Goal: Answer question/provide support: Share knowledge or assist other users

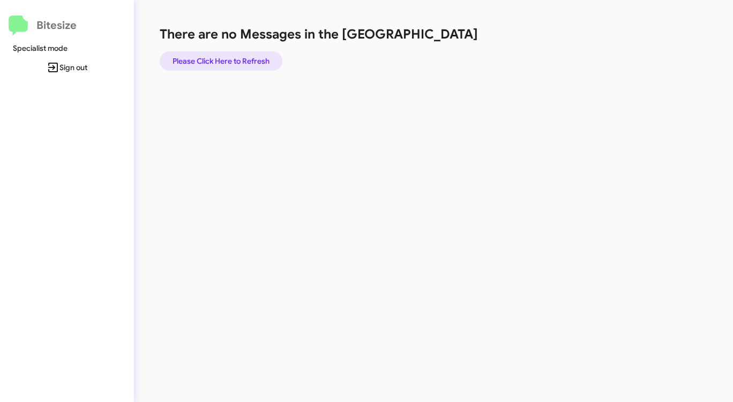
click at [228, 57] on span "Please Click Here to Refresh" at bounding box center [220, 60] width 97 height 19
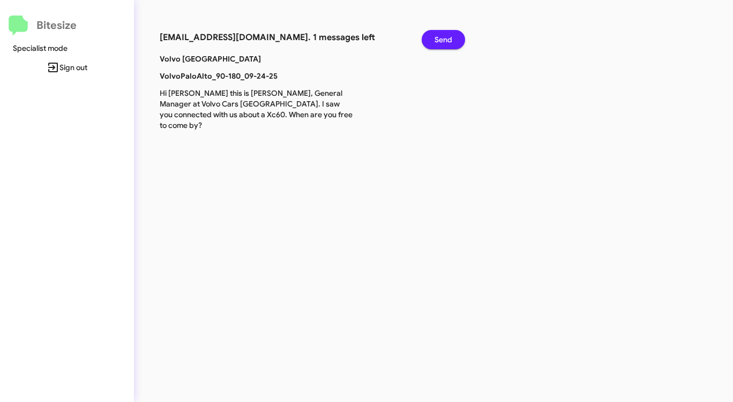
click at [430, 37] on button "Send" at bounding box center [442, 39] width 43 height 19
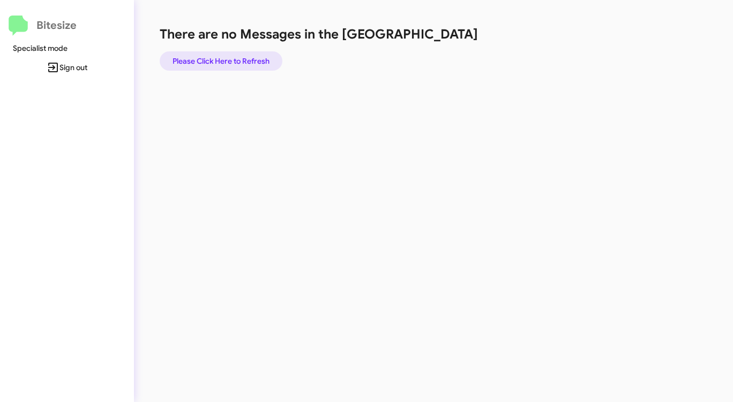
click at [223, 60] on span "Please Click Here to Refresh" at bounding box center [220, 60] width 97 height 19
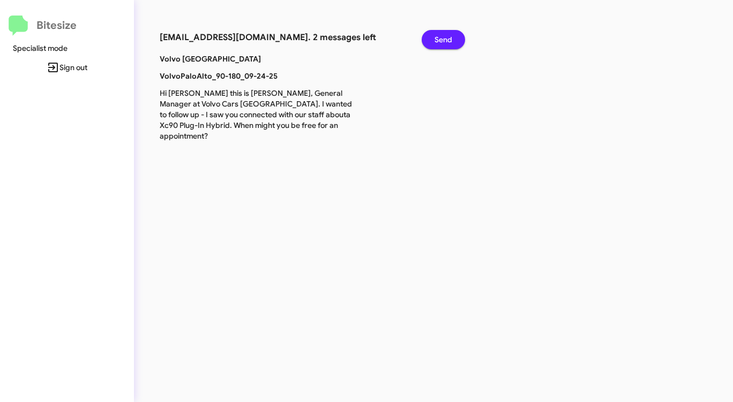
click at [452, 33] on button "Send" at bounding box center [442, 39] width 43 height 19
click at [451, 33] on span "Send" at bounding box center [443, 39] width 18 height 19
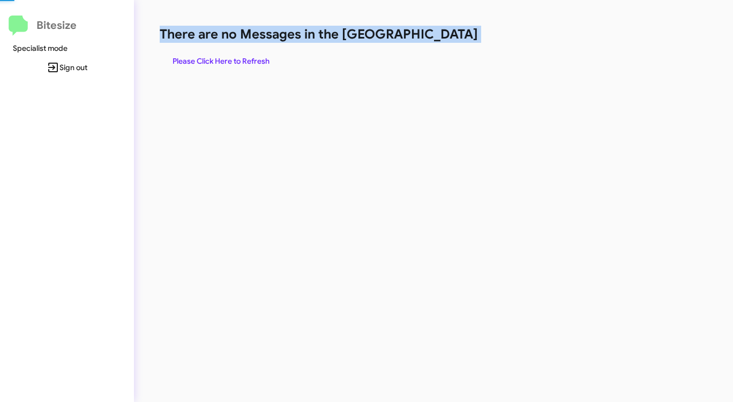
click at [451, 33] on h1 "There are no Messages in the [GEOGRAPHIC_DATA]" at bounding box center [384, 34] width 448 height 17
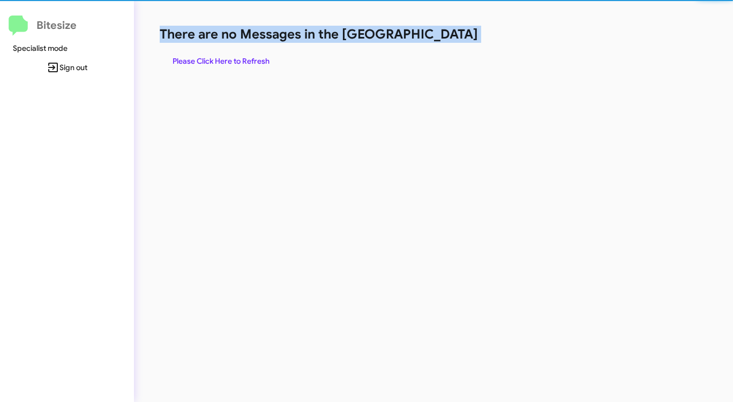
click at [451, 33] on h1 "There are no Messages in the [GEOGRAPHIC_DATA]" at bounding box center [384, 34] width 448 height 17
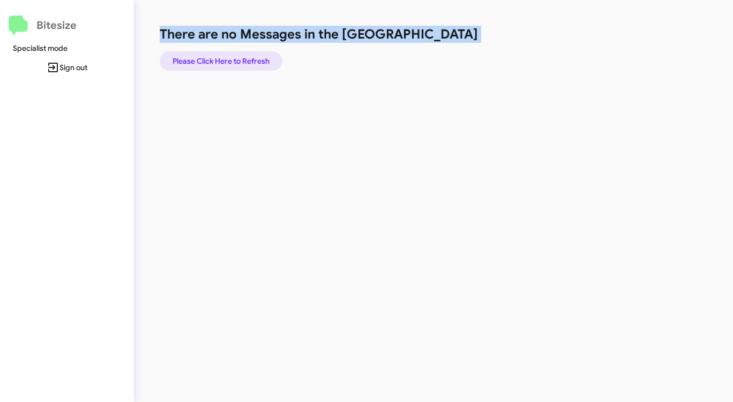
click at [243, 59] on span "Please Click Here to Refresh" at bounding box center [220, 60] width 97 height 19
click at [226, 64] on span "Please Click Here to Refresh" at bounding box center [220, 60] width 97 height 19
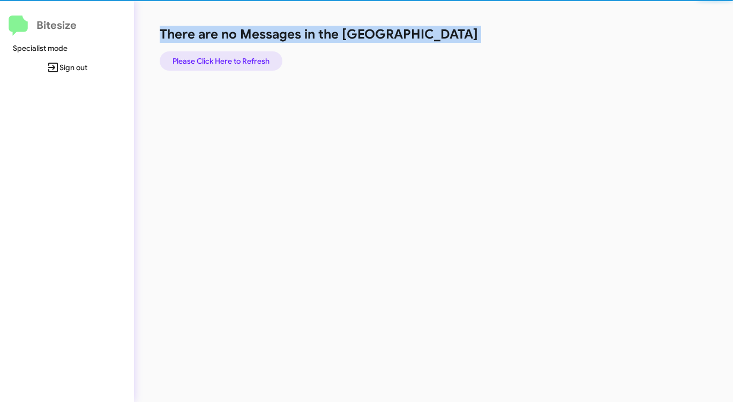
click at [226, 63] on span "Please Click Here to Refresh" at bounding box center [220, 60] width 97 height 19
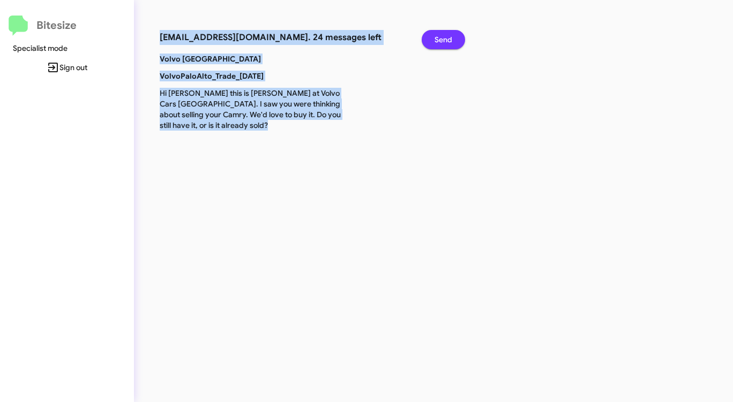
click at [436, 36] on span "Send" at bounding box center [443, 39] width 18 height 19
click at [429, 37] on button "Send" at bounding box center [442, 39] width 43 height 19
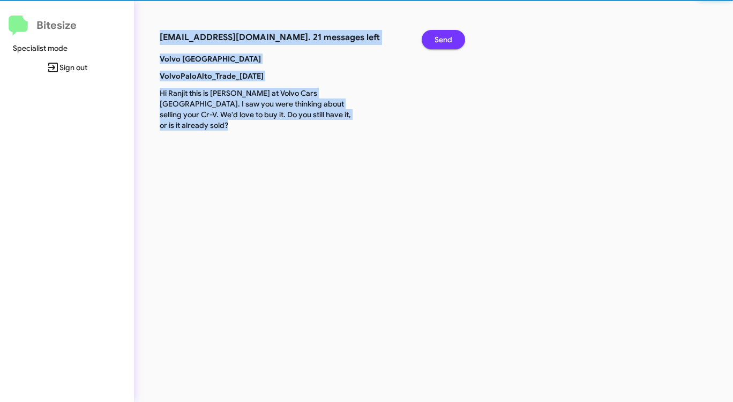
click at [429, 37] on button "Send" at bounding box center [442, 39] width 43 height 19
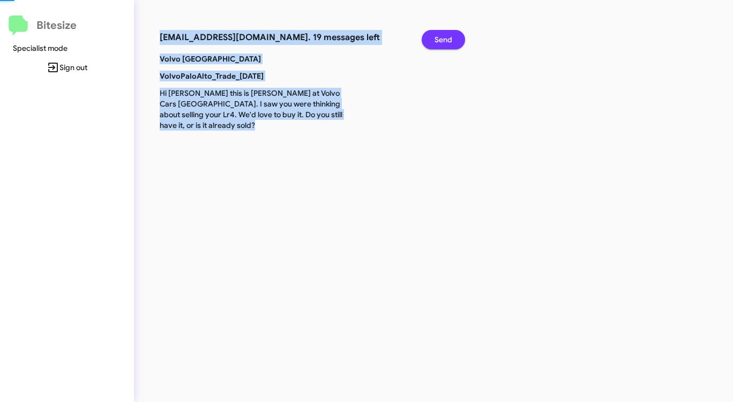
click at [429, 37] on button "Send" at bounding box center [442, 39] width 43 height 19
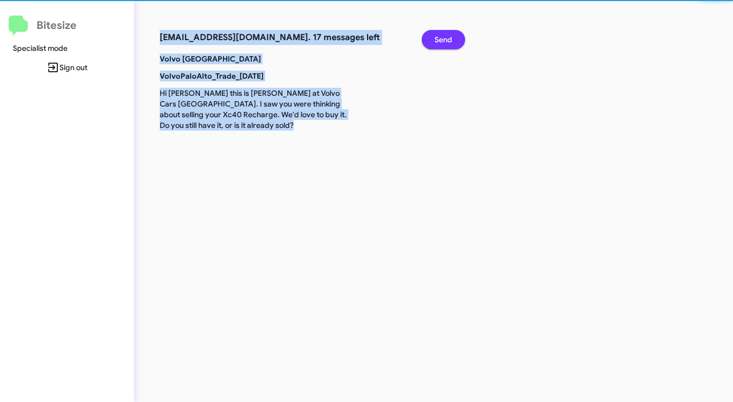
click at [429, 37] on button "Send" at bounding box center [442, 39] width 43 height 19
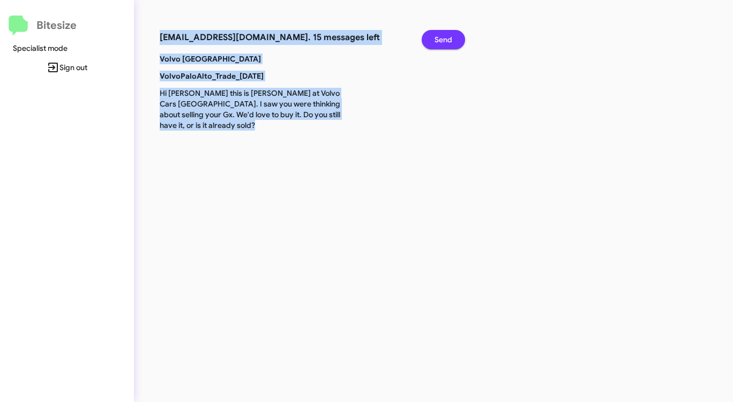
click at [429, 37] on button "Send" at bounding box center [442, 39] width 43 height 19
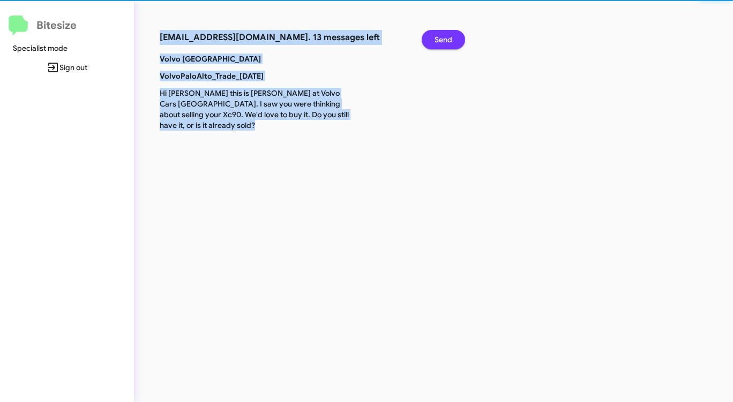
click at [429, 37] on button "Send" at bounding box center [442, 39] width 43 height 19
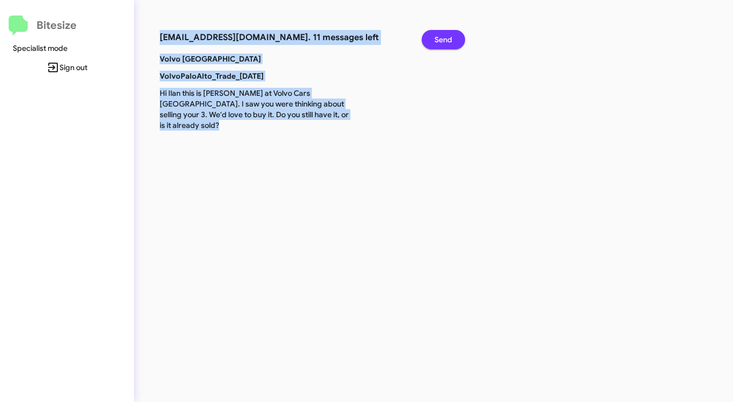
click at [429, 37] on button "Send" at bounding box center [442, 39] width 43 height 19
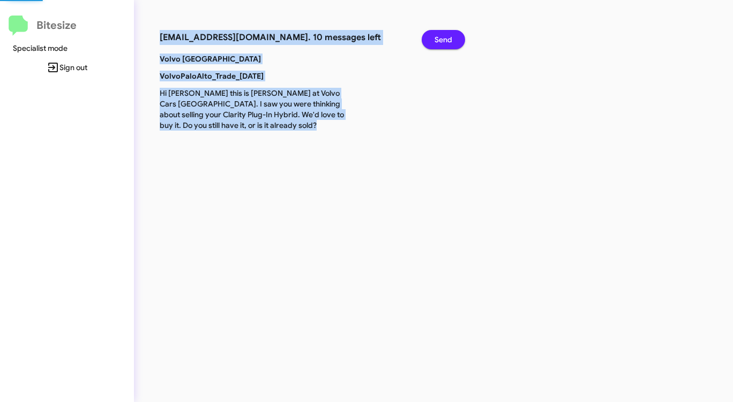
click at [429, 37] on button "Send" at bounding box center [442, 39] width 43 height 19
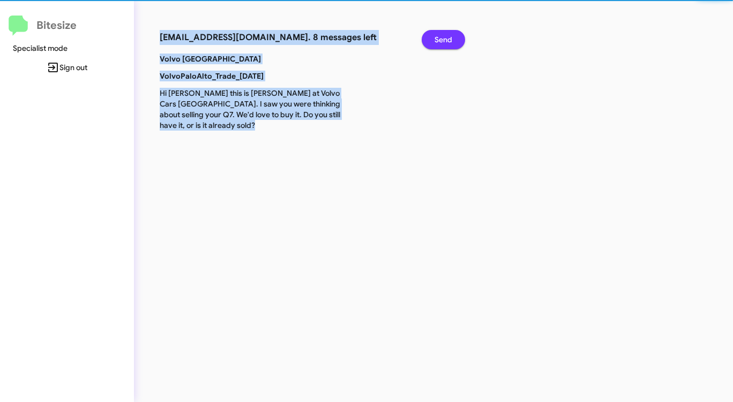
click at [429, 37] on button "Send" at bounding box center [442, 39] width 43 height 19
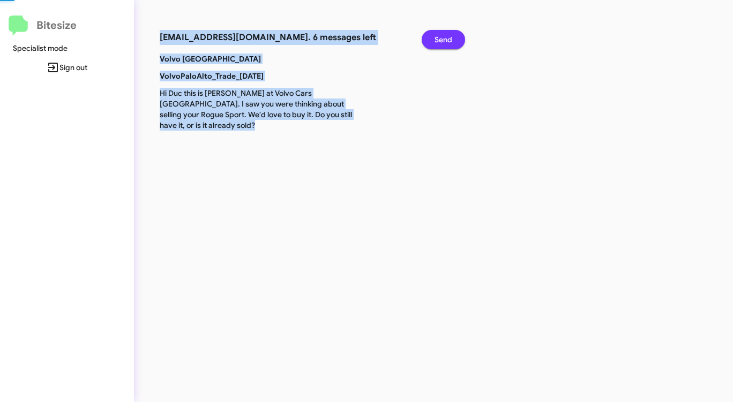
click at [429, 37] on button "Send" at bounding box center [442, 39] width 43 height 19
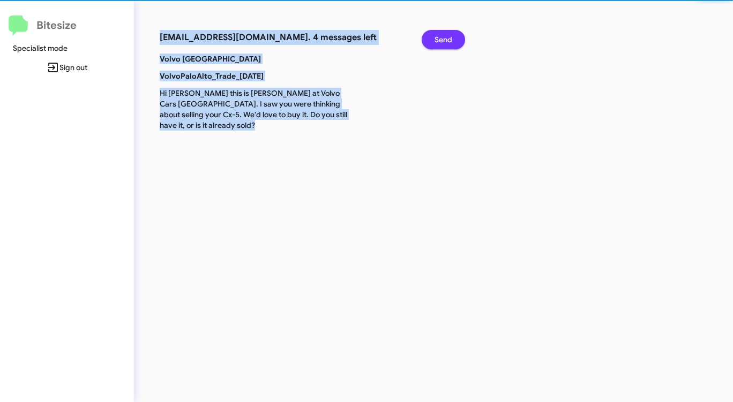
click at [429, 37] on button "Send" at bounding box center [442, 39] width 43 height 19
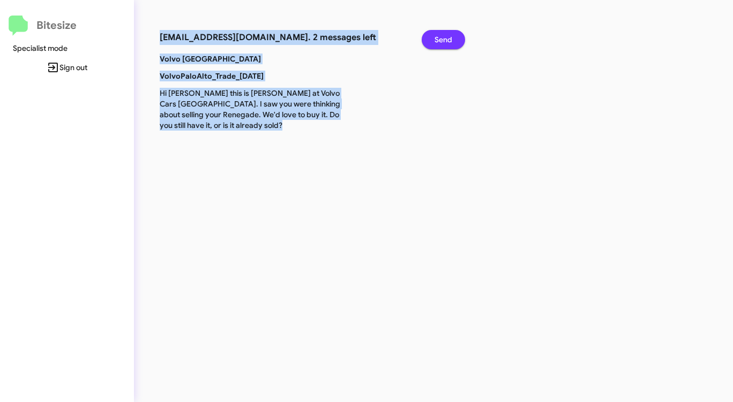
click at [429, 37] on button "Send" at bounding box center [442, 39] width 43 height 19
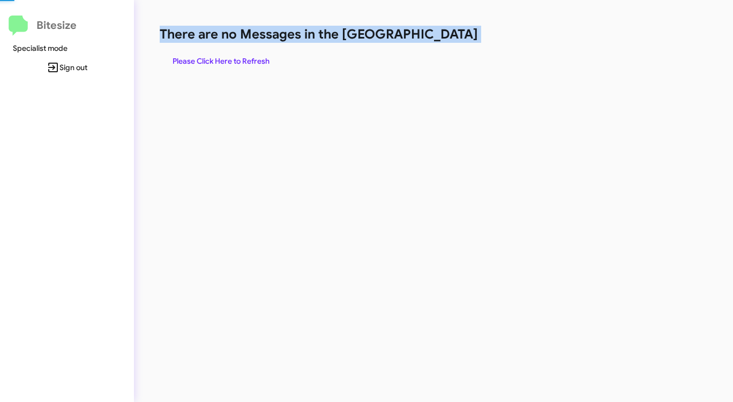
click at [429, 37] on h1 "There are no Messages in the [GEOGRAPHIC_DATA]" at bounding box center [384, 34] width 448 height 17
click at [260, 58] on span "Please Click Here to Refresh" at bounding box center [220, 60] width 97 height 19
click at [260, 59] on span "Please Click Here to Refresh" at bounding box center [220, 60] width 97 height 19
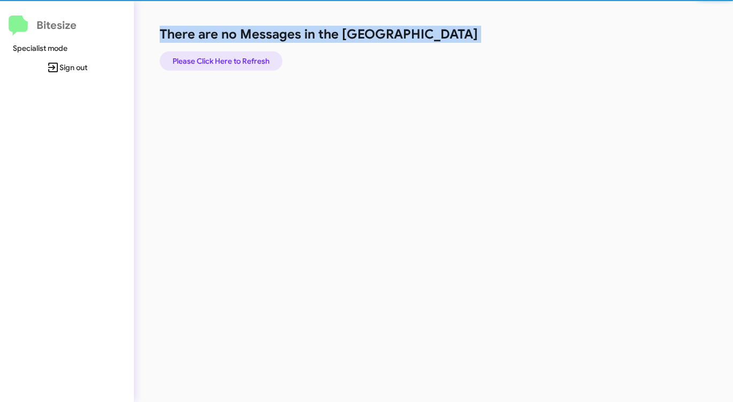
click at [260, 59] on span "Please Click Here to Refresh" at bounding box center [220, 60] width 97 height 19
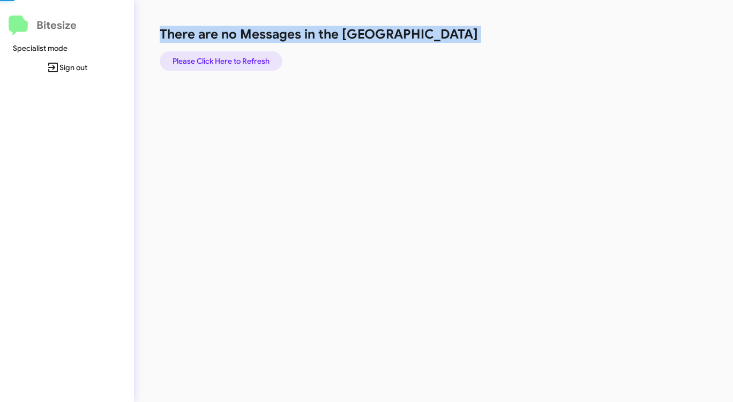
click at [260, 59] on span "Please Click Here to Refresh" at bounding box center [220, 60] width 97 height 19
click at [260, 58] on span "Please Click Here to Refresh" at bounding box center [220, 60] width 97 height 19
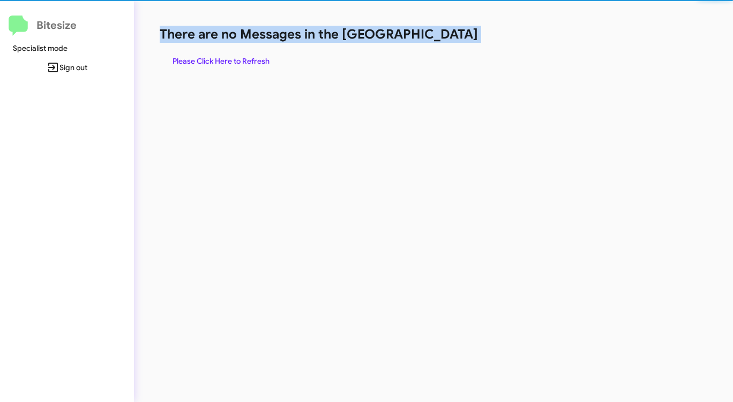
click at [261, 57] on span "Please Click Here to Refresh" at bounding box center [220, 60] width 97 height 19
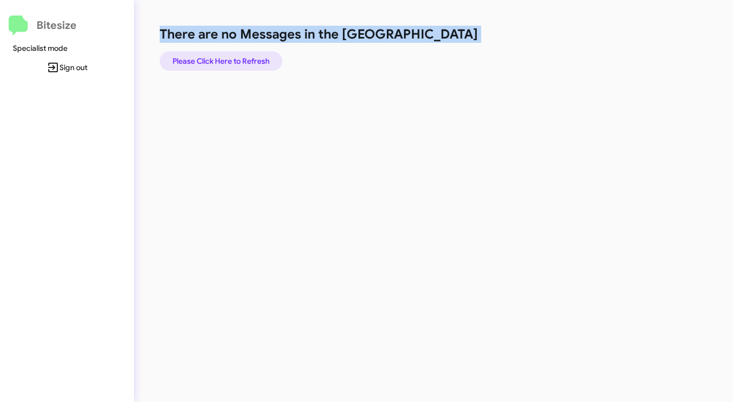
click at [262, 57] on span "Please Click Here to Refresh" at bounding box center [220, 60] width 97 height 19
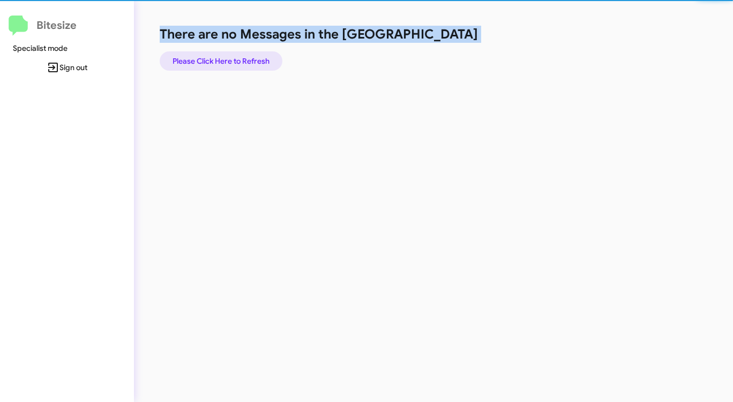
click at [262, 57] on span "Please Click Here to Refresh" at bounding box center [220, 60] width 97 height 19
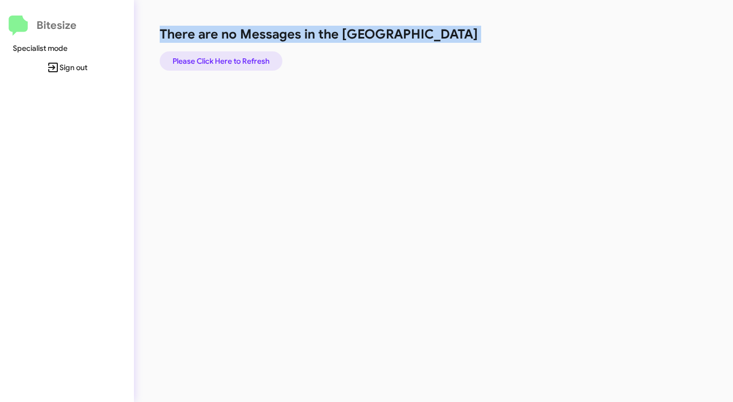
click at [262, 57] on span "Please Click Here to Refresh" at bounding box center [220, 60] width 97 height 19
click at [265, 56] on span "Please Click Here to Refresh" at bounding box center [220, 60] width 97 height 19
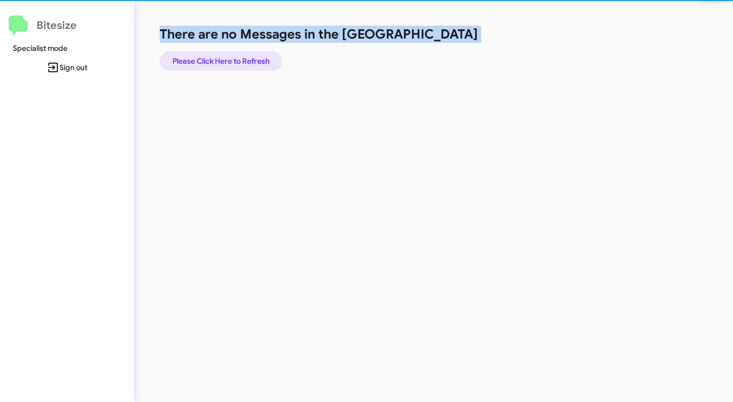
click at [265, 56] on span "Please Click Here to Refresh" at bounding box center [220, 60] width 97 height 19
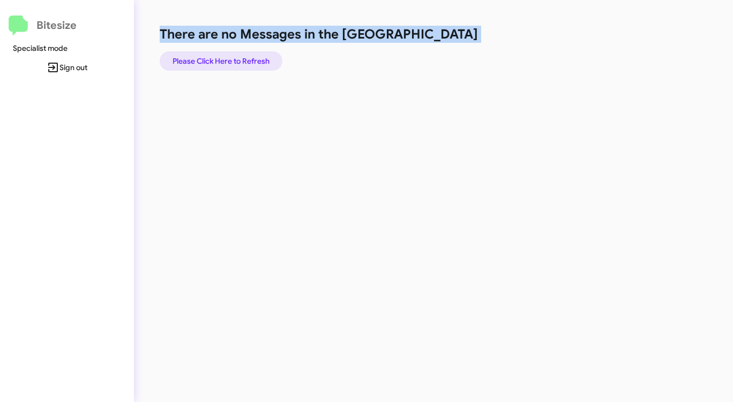
click at [265, 56] on span "Please Click Here to Refresh" at bounding box center [220, 60] width 97 height 19
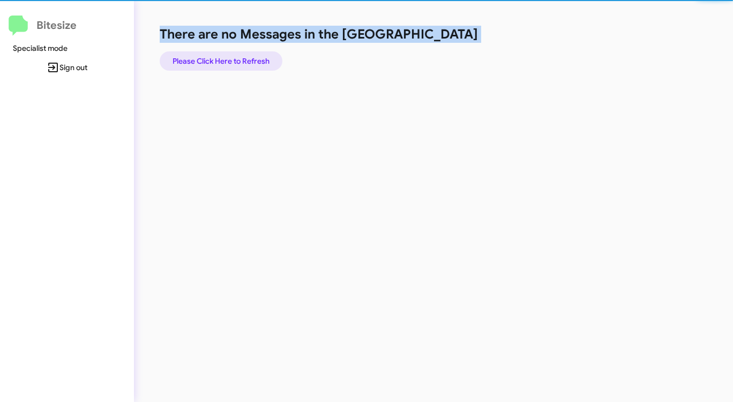
click at [265, 56] on span "Please Click Here to Refresh" at bounding box center [220, 60] width 97 height 19
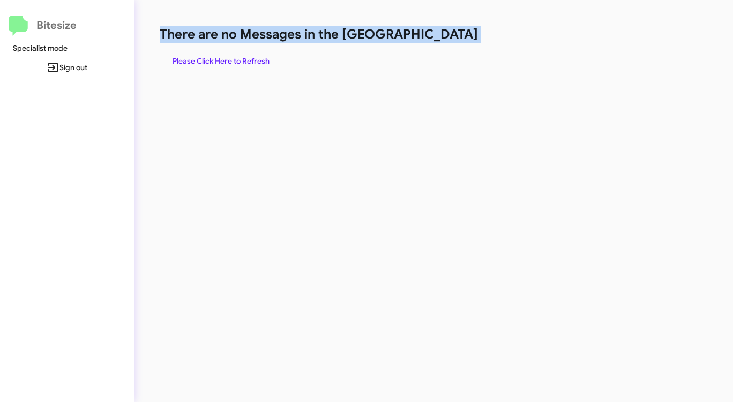
click at [265, 56] on span "Please Click Here to Refresh" at bounding box center [220, 60] width 97 height 19
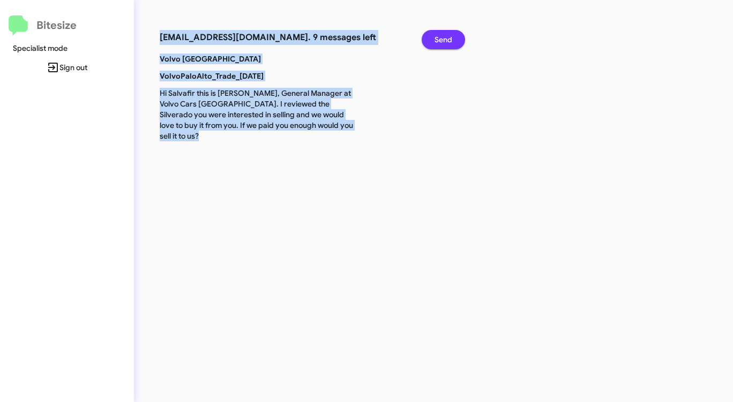
click at [450, 32] on span "Send" at bounding box center [443, 39] width 18 height 19
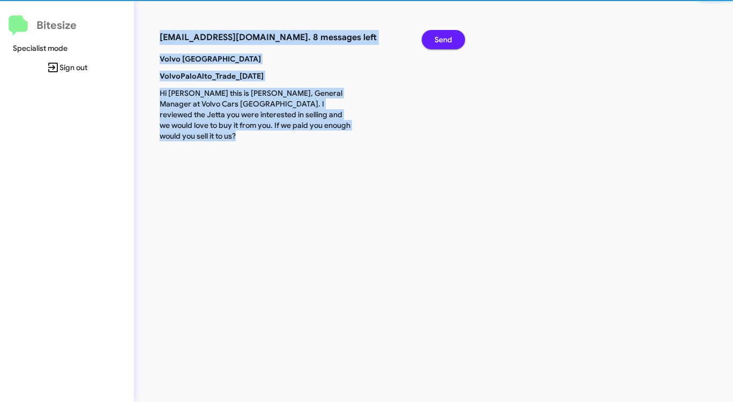
click at [451, 32] on span "Send" at bounding box center [443, 39] width 18 height 19
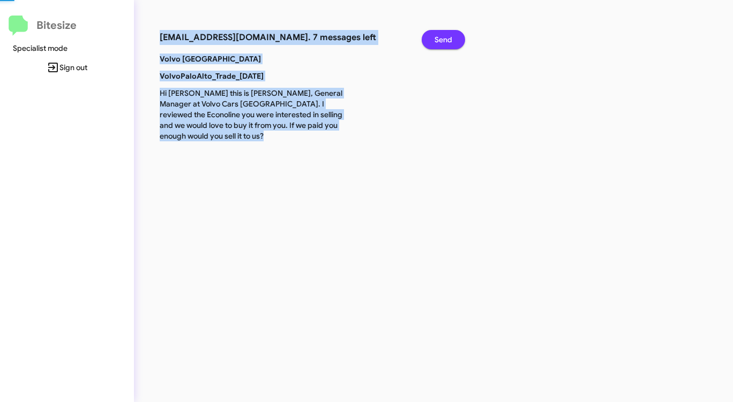
click at [451, 32] on span "Send" at bounding box center [443, 39] width 18 height 19
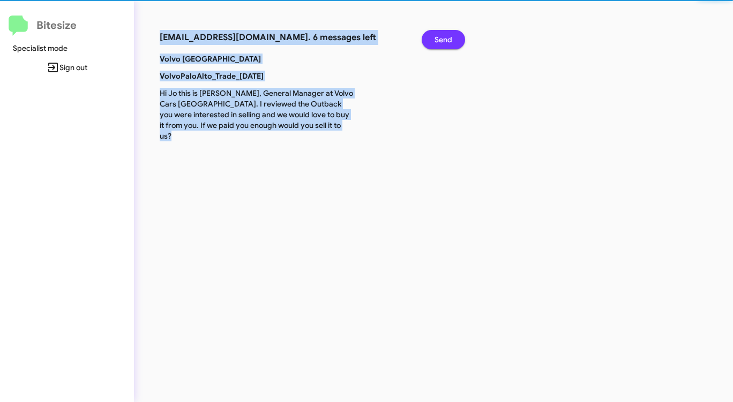
click at [451, 32] on span "Send" at bounding box center [443, 39] width 18 height 19
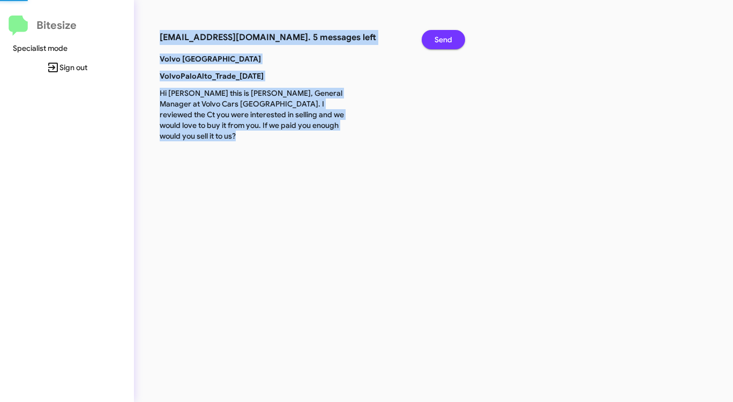
click at [451, 32] on span "Send" at bounding box center [443, 39] width 18 height 19
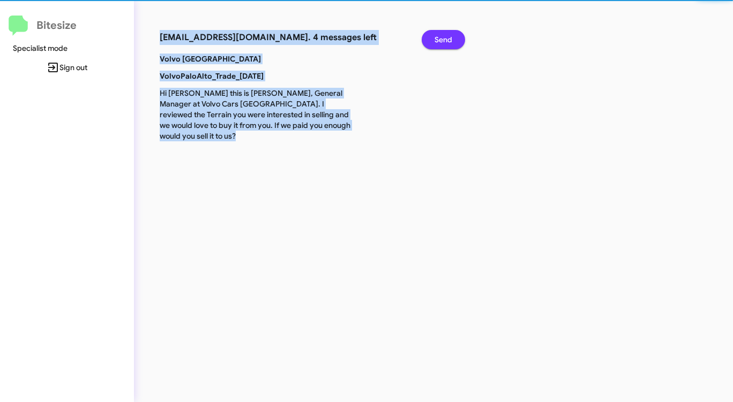
click at [451, 32] on span "Send" at bounding box center [443, 39] width 18 height 19
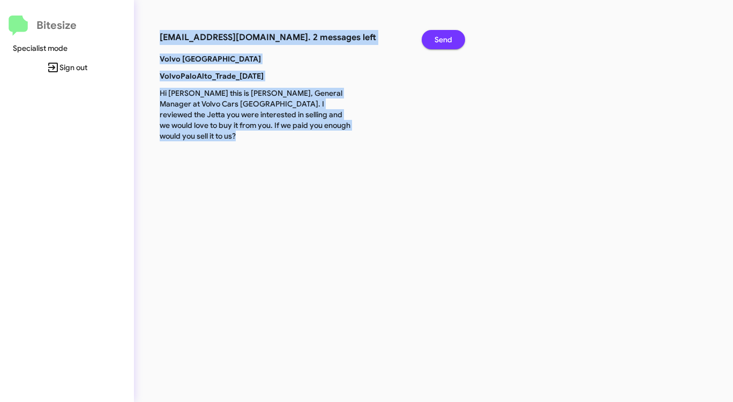
click at [451, 32] on span "Send" at bounding box center [443, 39] width 18 height 19
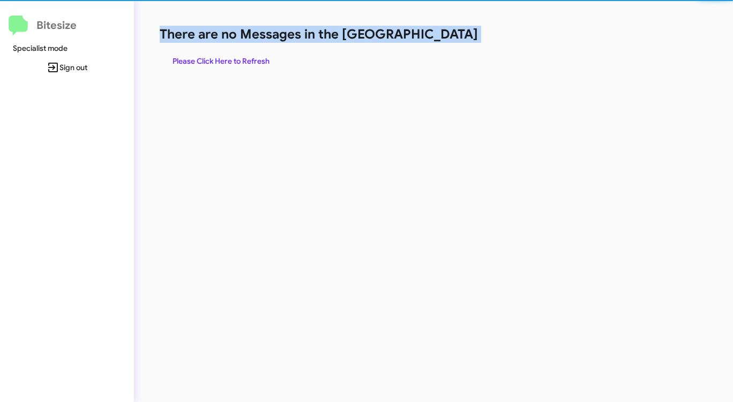
click at [451, 32] on h1 "There are no Messages in the [GEOGRAPHIC_DATA]" at bounding box center [384, 34] width 448 height 17
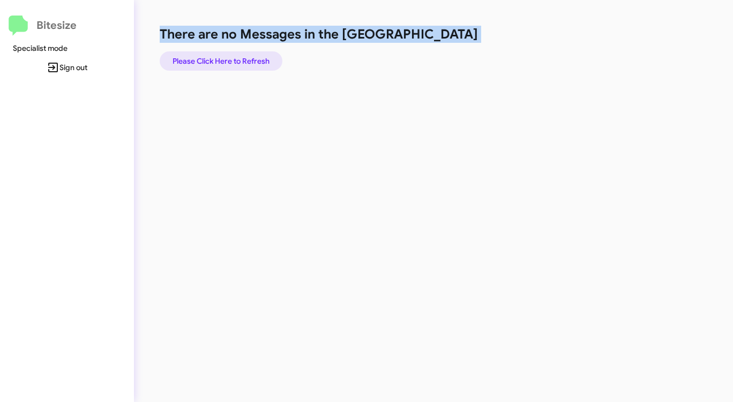
click at [189, 63] on span "Please Click Here to Refresh" at bounding box center [220, 60] width 97 height 19
click at [219, 64] on span "Please Click Here to Refresh" at bounding box center [220, 60] width 97 height 19
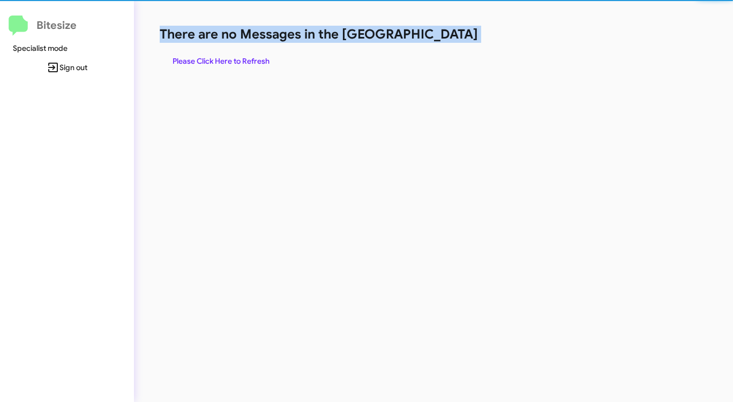
click at [219, 64] on span "Please Click Here to Refresh" at bounding box center [220, 60] width 97 height 19
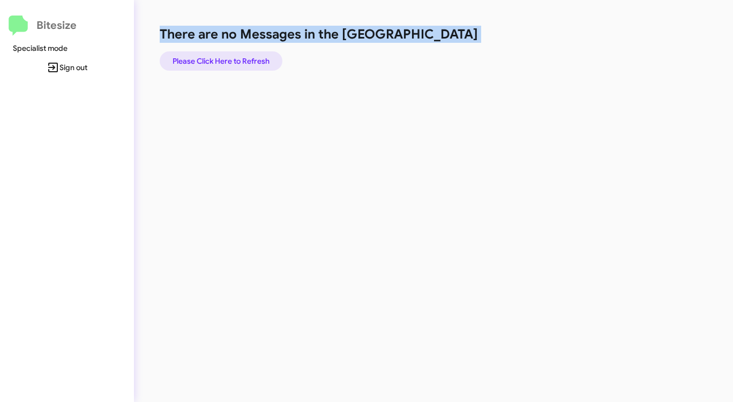
click at [219, 64] on span "Please Click Here to Refresh" at bounding box center [220, 60] width 97 height 19
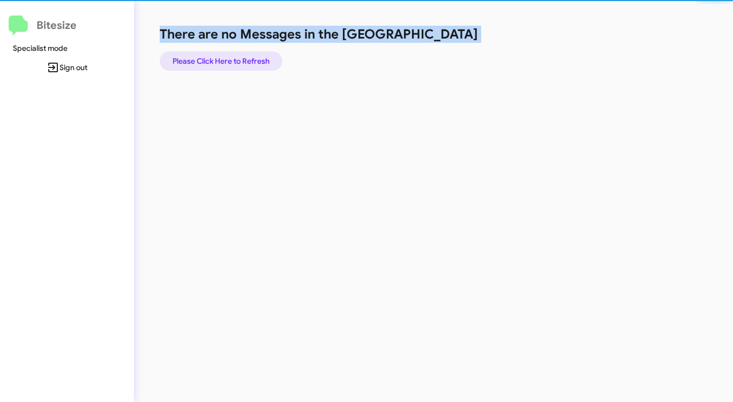
click at [219, 64] on span "Please Click Here to Refresh" at bounding box center [220, 60] width 97 height 19
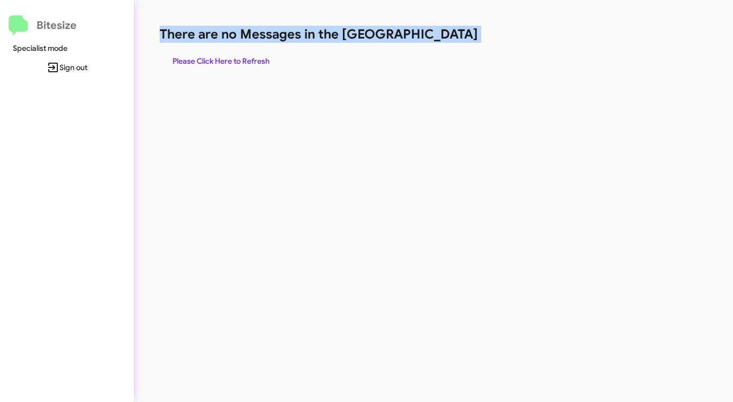
click at [219, 64] on span "Please Click Here to Refresh" at bounding box center [220, 60] width 97 height 19
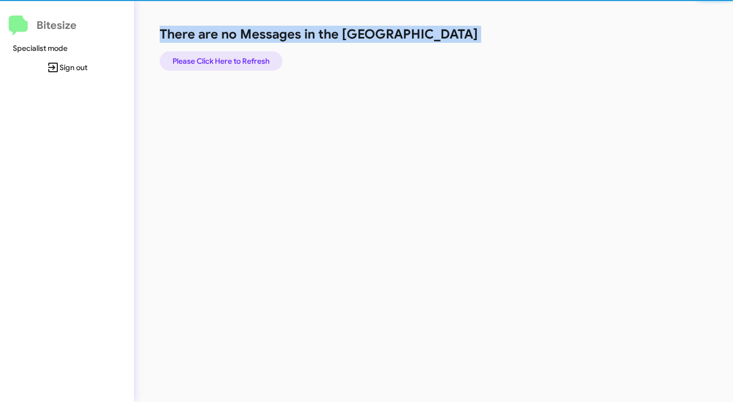
click at [218, 64] on span "Please Click Here to Refresh" at bounding box center [220, 60] width 97 height 19
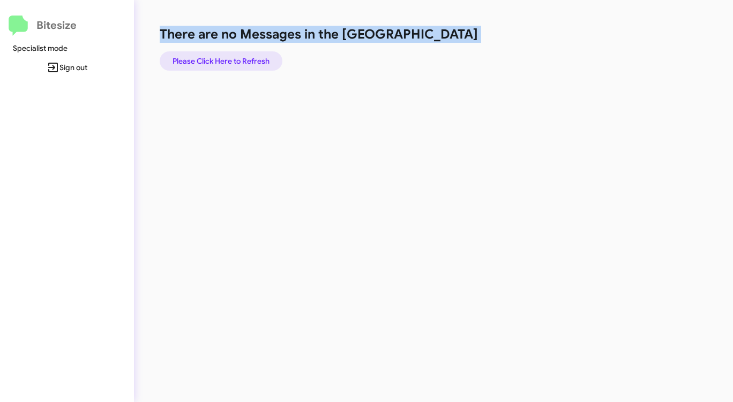
click at [223, 58] on span "Please Click Here to Refresh" at bounding box center [220, 60] width 97 height 19
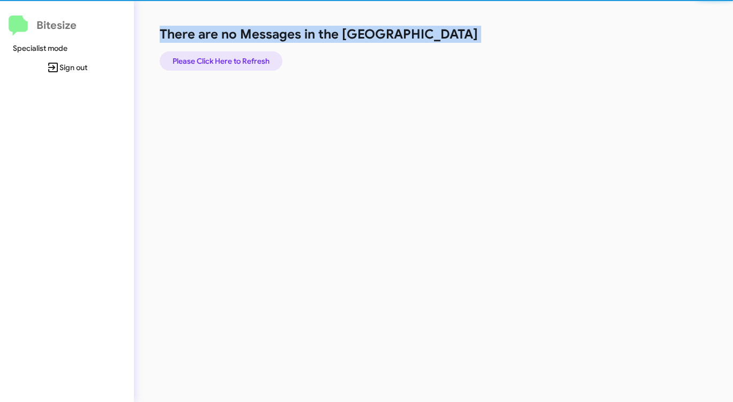
click at [224, 58] on span "Please Click Here to Refresh" at bounding box center [220, 60] width 97 height 19
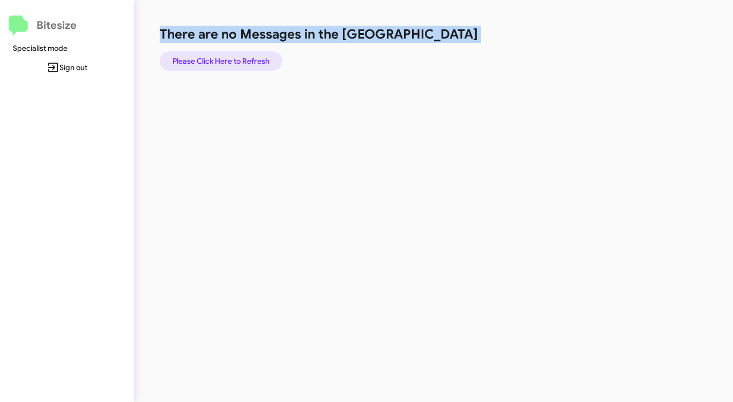
click at [224, 57] on span "Please Click Here to Refresh" at bounding box center [220, 60] width 97 height 19
click at [228, 56] on span "Please Click Here to Refresh" at bounding box center [220, 60] width 97 height 19
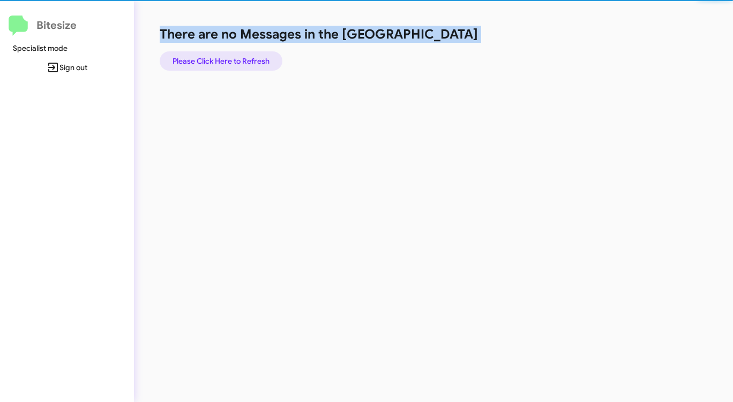
click at [228, 56] on span "Please Click Here to Refresh" at bounding box center [220, 60] width 97 height 19
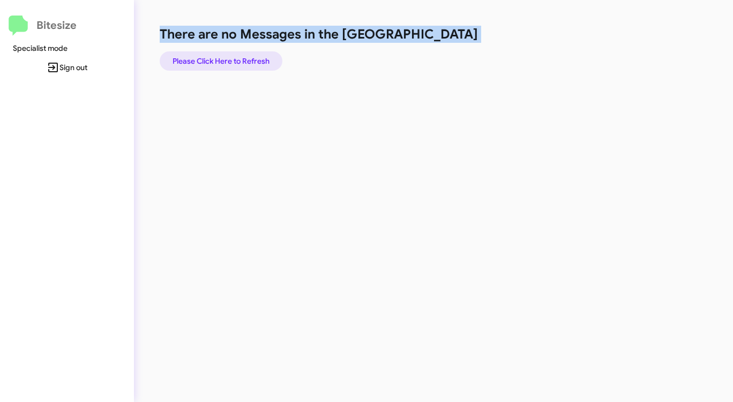
click at [227, 56] on span "Please Click Here to Refresh" at bounding box center [220, 60] width 97 height 19
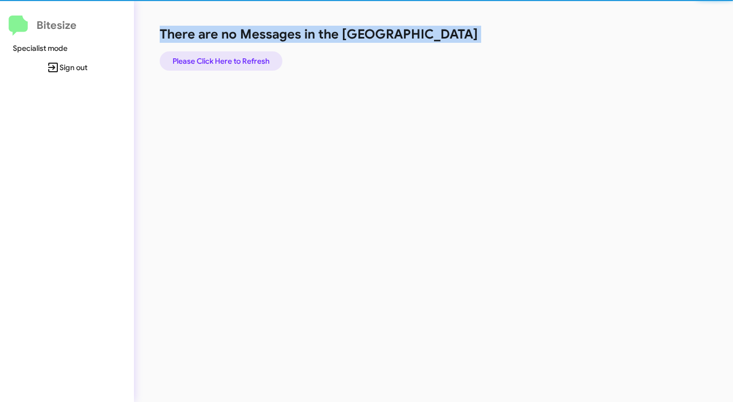
click at [227, 56] on span "Please Click Here to Refresh" at bounding box center [220, 60] width 97 height 19
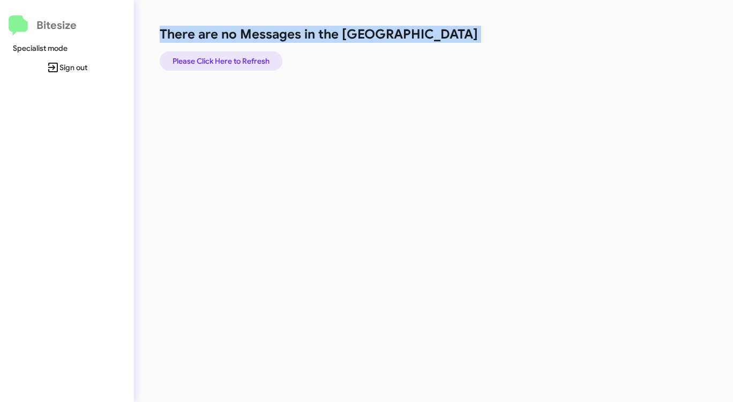
click at [227, 56] on span "Please Click Here to Refresh" at bounding box center [220, 60] width 97 height 19
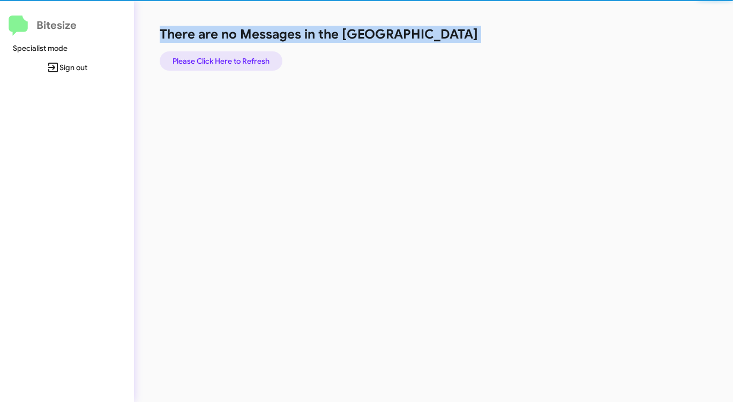
click at [227, 56] on span "Please Click Here to Refresh" at bounding box center [220, 60] width 97 height 19
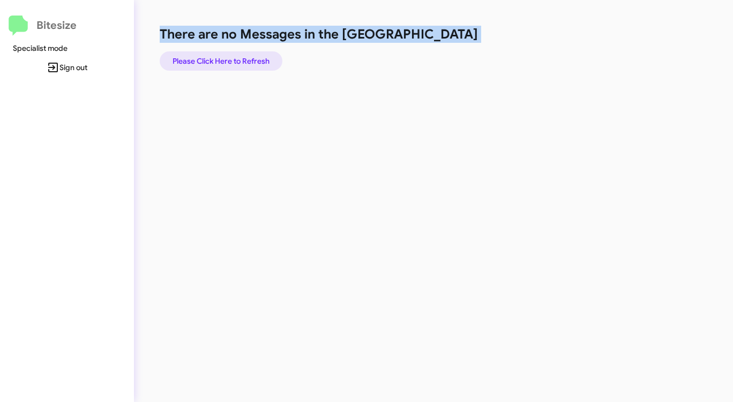
click at [230, 56] on span "Please Click Here to Refresh" at bounding box center [220, 60] width 97 height 19
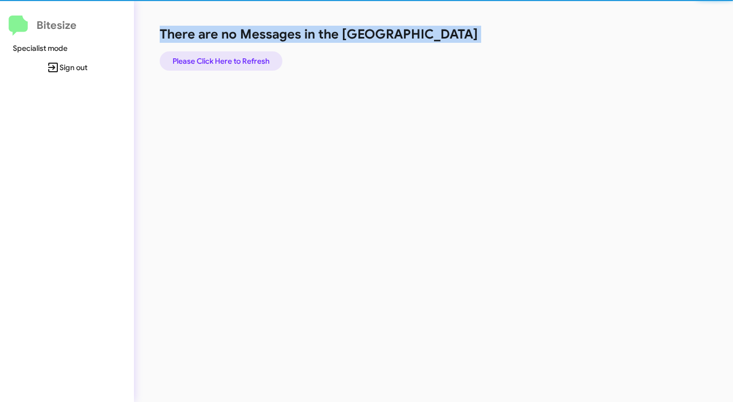
click at [230, 56] on span "Please Click Here to Refresh" at bounding box center [220, 60] width 97 height 19
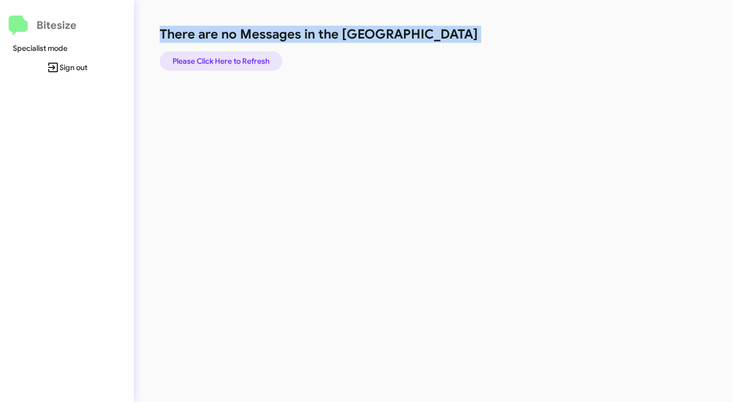
click at [230, 56] on span "Please Click Here to Refresh" at bounding box center [220, 60] width 97 height 19
click at [230, 57] on span "Please Click Here to Refresh" at bounding box center [220, 60] width 97 height 19
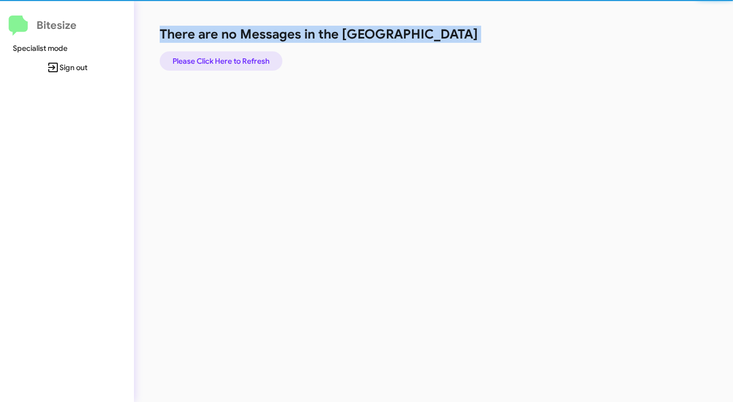
click at [230, 57] on span "Please Click Here to Refresh" at bounding box center [220, 60] width 97 height 19
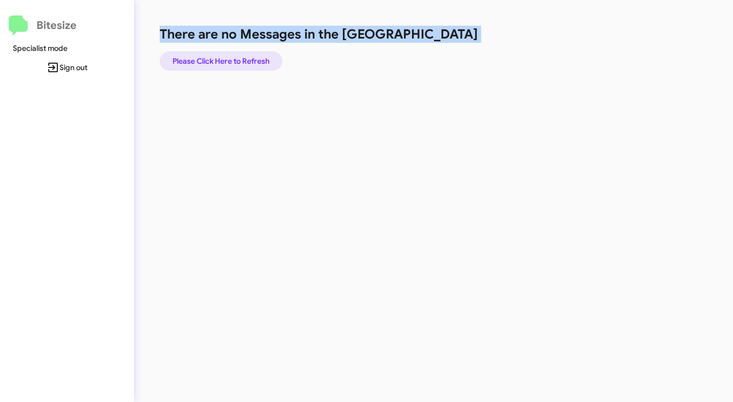
click at [230, 57] on span "Please Click Here to Refresh" at bounding box center [220, 60] width 97 height 19
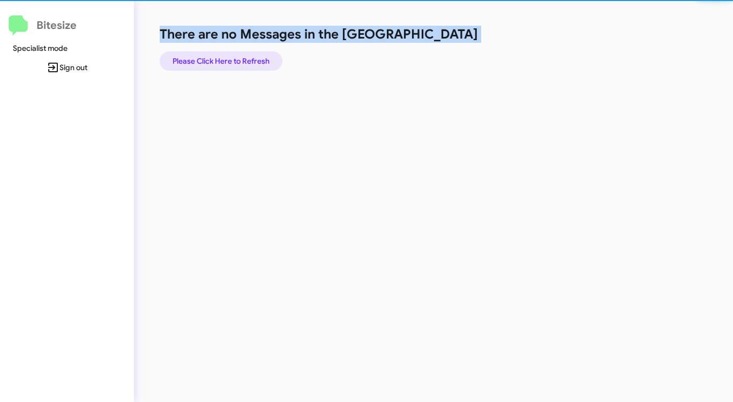
click at [230, 57] on span "Please Click Here to Refresh" at bounding box center [220, 60] width 97 height 19
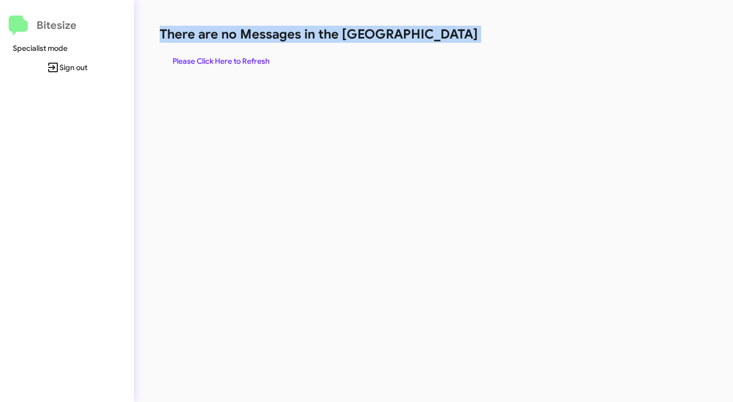
click at [230, 57] on span "Please Click Here to Refresh" at bounding box center [220, 60] width 97 height 19
click at [230, 56] on span "Please Click Here to Refresh" at bounding box center [220, 60] width 97 height 19
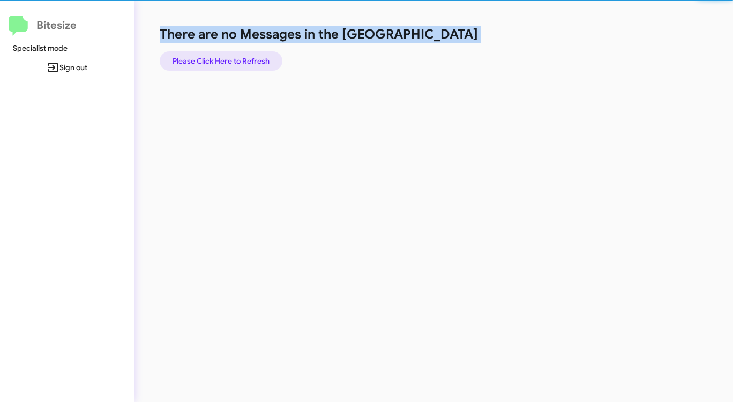
click at [230, 56] on span "Please Click Here to Refresh" at bounding box center [220, 60] width 97 height 19
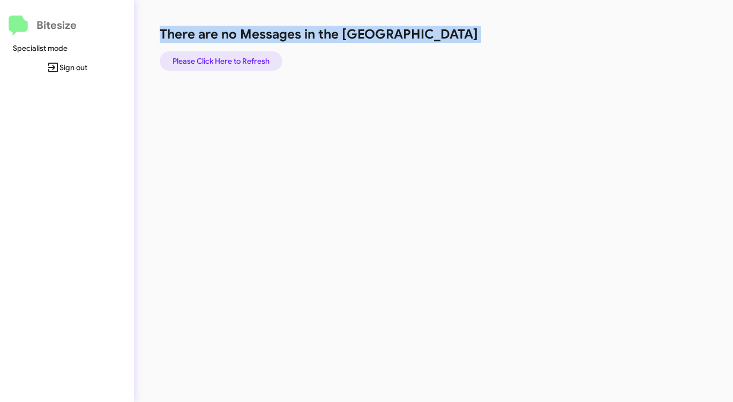
click at [230, 56] on span "Please Click Here to Refresh" at bounding box center [220, 60] width 97 height 19
click at [240, 56] on span "Please Click Here to Refresh" at bounding box center [220, 60] width 97 height 19
click at [237, 56] on span "Please Click Here to Refresh" at bounding box center [220, 60] width 97 height 19
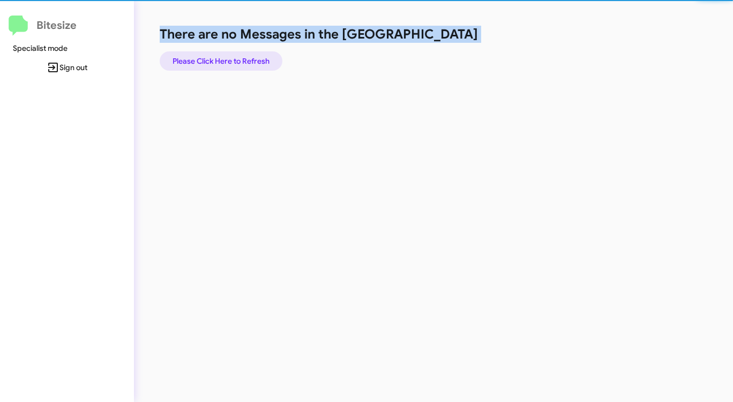
click at [237, 56] on span "Please Click Here to Refresh" at bounding box center [220, 60] width 97 height 19
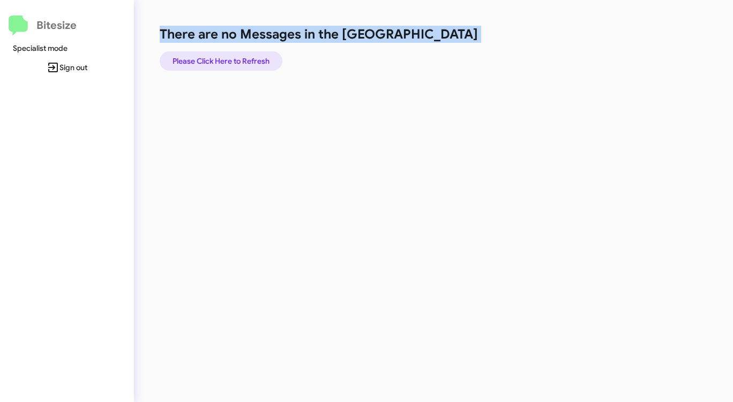
click at [237, 56] on span "Please Click Here to Refresh" at bounding box center [220, 60] width 97 height 19
click at [236, 56] on span "Please Click Here to Refresh" at bounding box center [220, 60] width 97 height 19
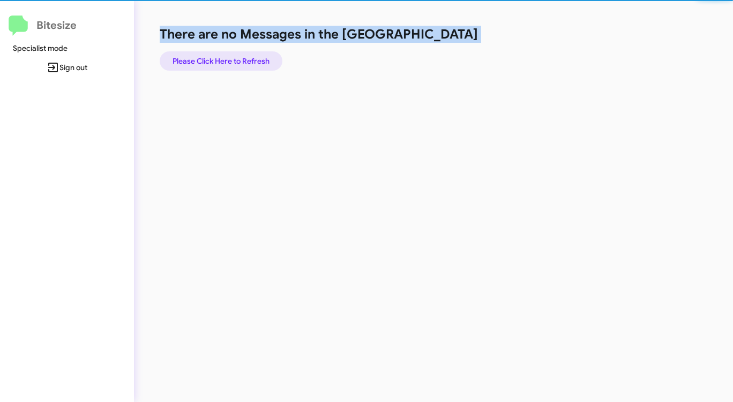
click at [236, 56] on span "Please Click Here to Refresh" at bounding box center [220, 60] width 97 height 19
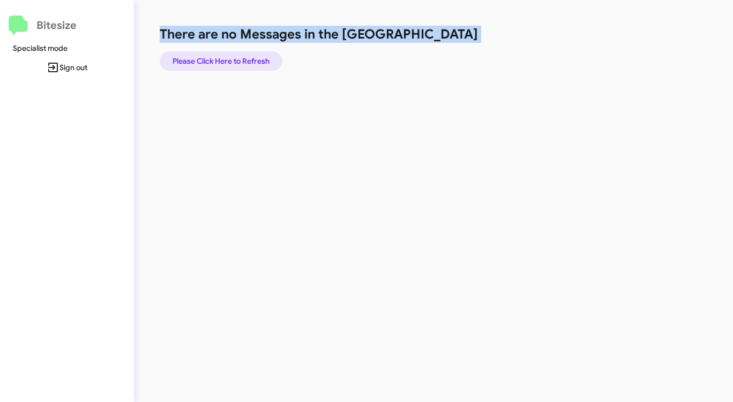
click at [237, 56] on span "Please Click Here to Refresh" at bounding box center [220, 60] width 97 height 19
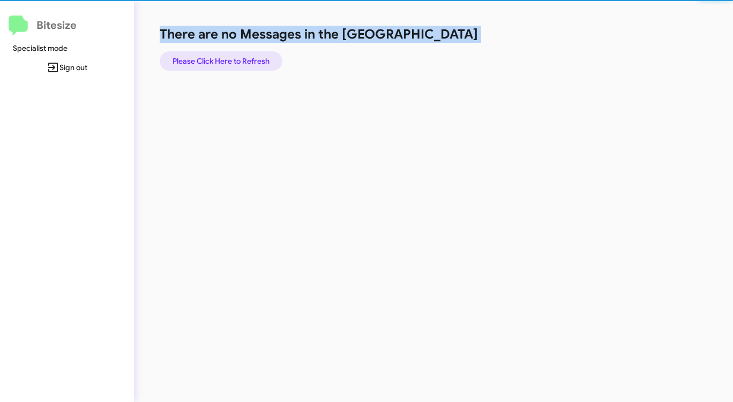
click at [237, 56] on span "Please Click Here to Refresh" at bounding box center [220, 60] width 97 height 19
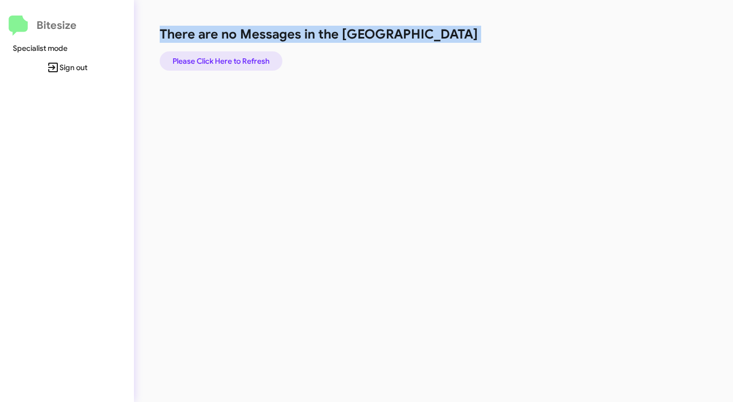
click at [237, 56] on span "Please Click Here to Refresh" at bounding box center [220, 60] width 97 height 19
click at [245, 66] on span "Please Click Here to Refresh" at bounding box center [220, 60] width 97 height 19
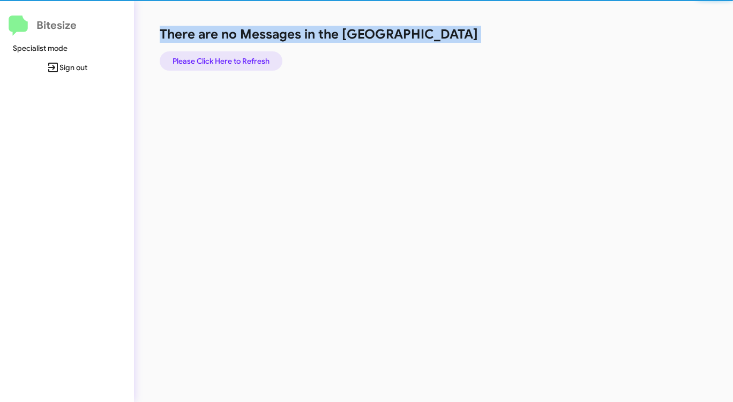
click at [245, 66] on span "Please Click Here to Refresh" at bounding box center [220, 60] width 97 height 19
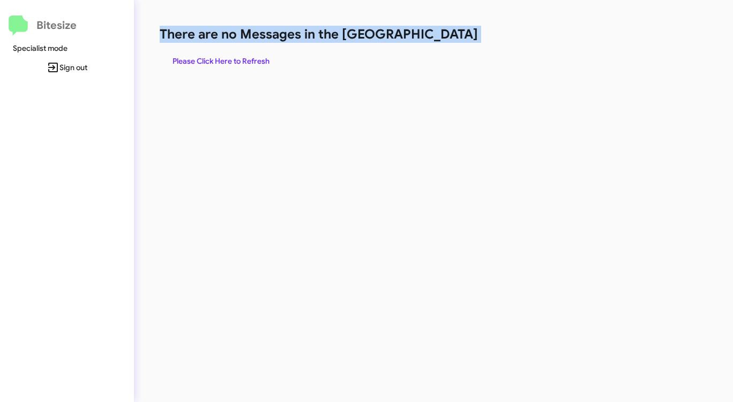
click at [244, 67] on span "Please Click Here to Refresh" at bounding box center [220, 60] width 97 height 19
click at [245, 66] on span "Please Click Here to Refresh" at bounding box center [220, 60] width 97 height 19
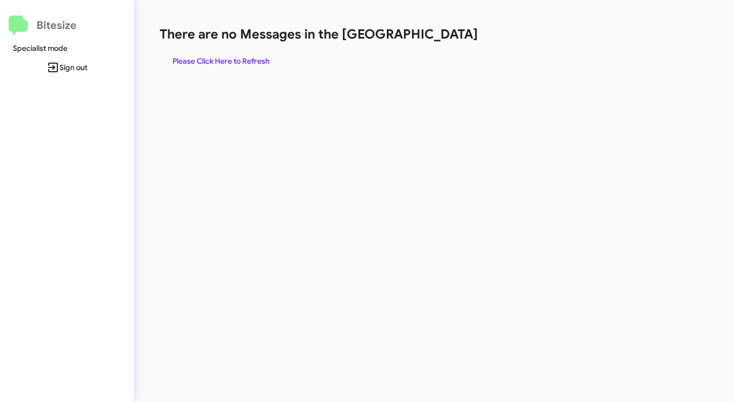
click at [130, 119] on div "Bitesize Specialist mode Sign out" at bounding box center [67, 199] width 134 height 398
click at [202, 59] on span "Please Click Here to Refresh" at bounding box center [220, 60] width 97 height 19
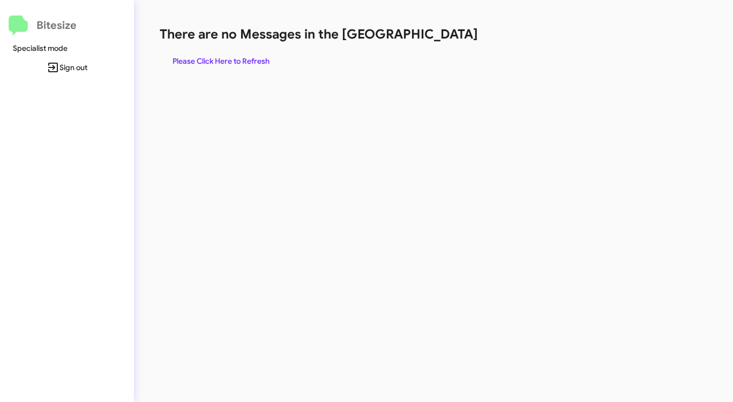
click at [202, 59] on span "Please Click Here to Refresh" at bounding box center [220, 60] width 97 height 19
click at [224, 61] on span "Please Click Here to Refresh" at bounding box center [220, 60] width 97 height 19
click at [259, 57] on span "Please Click Here to Refresh" at bounding box center [220, 60] width 97 height 19
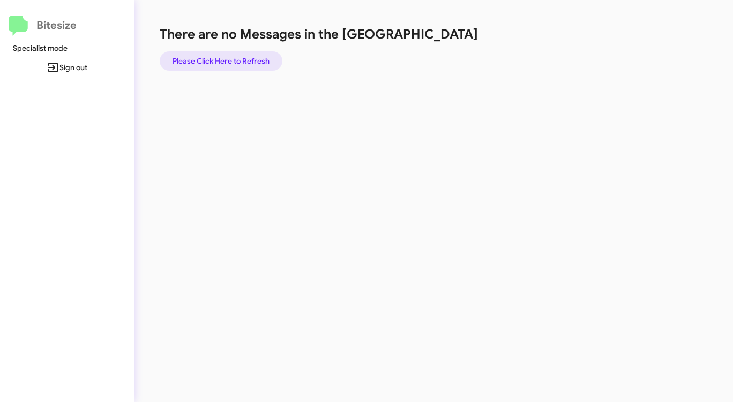
click at [259, 57] on span "Please Click Here to Refresh" at bounding box center [220, 60] width 97 height 19
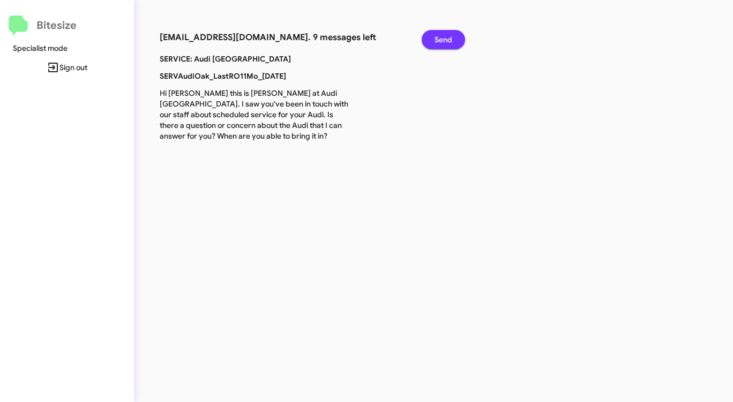
click at [446, 33] on span "Send" at bounding box center [443, 39] width 18 height 19
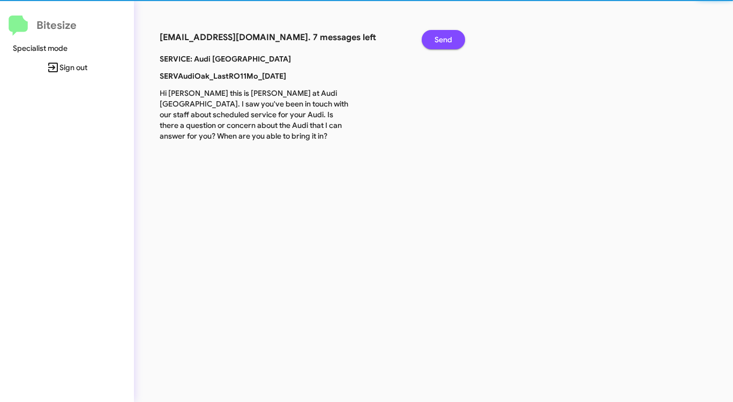
click at [446, 33] on span "Send" at bounding box center [443, 39] width 18 height 19
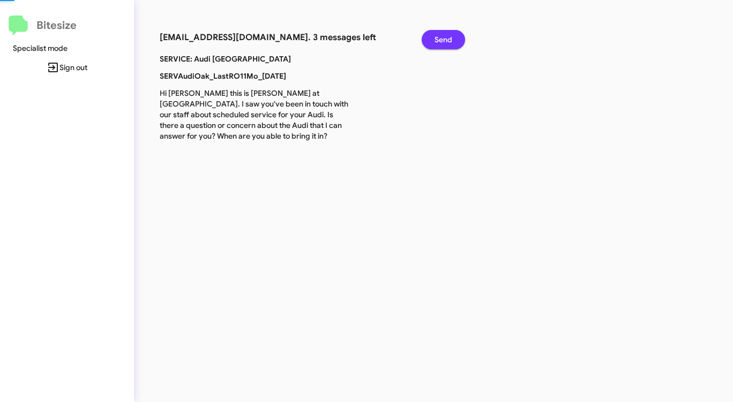
click at [446, 33] on span "Send" at bounding box center [443, 39] width 18 height 19
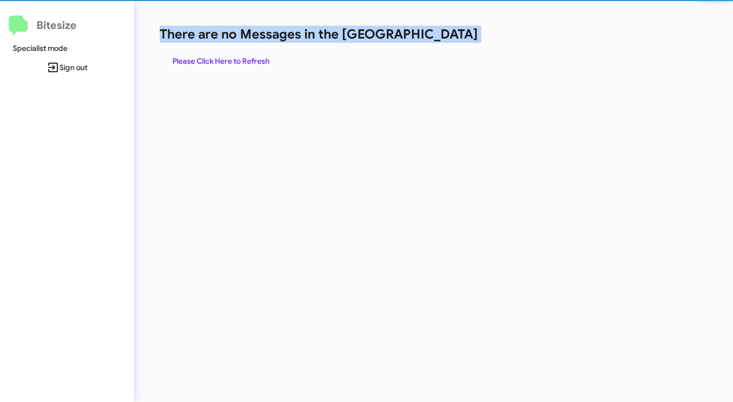
click at [446, 33] on h1 "There are no Messages in the [GEOGRAPHIC_DATA]" at bounding box center [384, 34] width 448 height 17
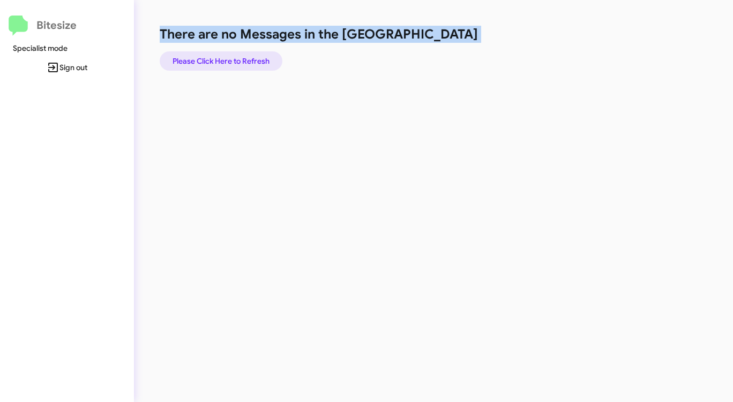
click at [206, 64] on span "Please Click Here to Refresh" at bounding box center [220, 60] width 97 height 19
click at [235, 59] on span "Please Click Here to Refresh" at bounding box center [220, 60] width 97 height 19
click at [235, 58] on span "Please Click Here to Refresh" at bounding box center [220, 60] width 97 height 19
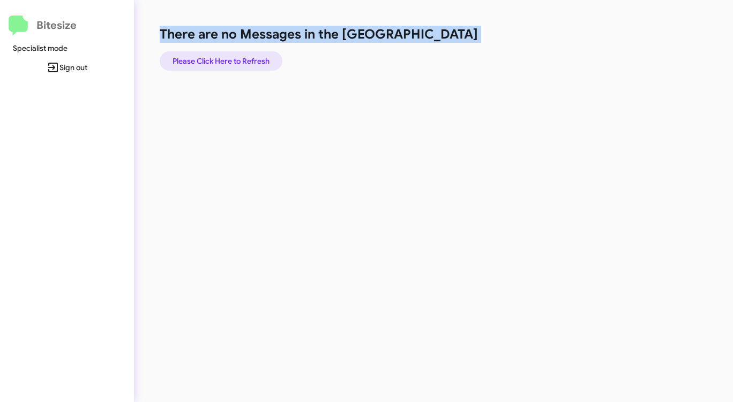
click at [235, 57] on span "Please Click Here to Refresh" at bounding box center [220, 60] width 97 height 19
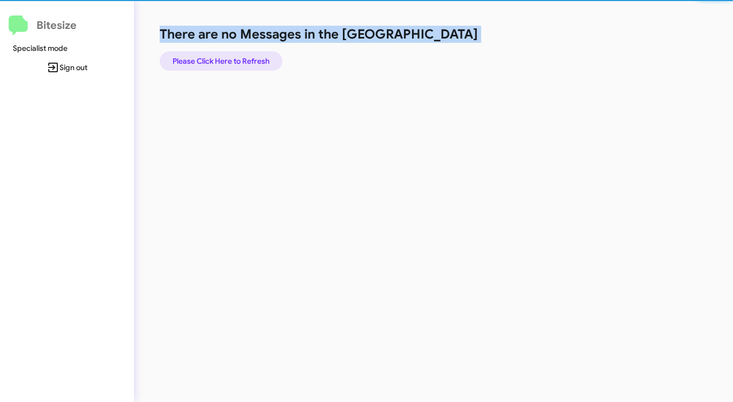
click at [235, 57] on span "Please Click Here to Refresh" at bounding box center [220, 60] width 97 height 19
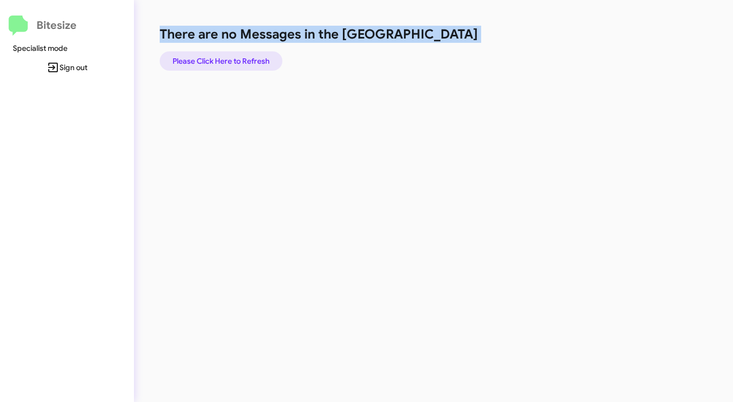
click at [240, 53] on span "Please Click Here to Refresh" at bounding box center [220, 60] width 97 height 19
click at [234, 64] on span "Please Click Here to Refresh" at bounding box center [220, 60] width 97 height 19
click at [233, 64] on span "Please Click Here to Refresh" at bounding box center [220, 60] width 97 height 19
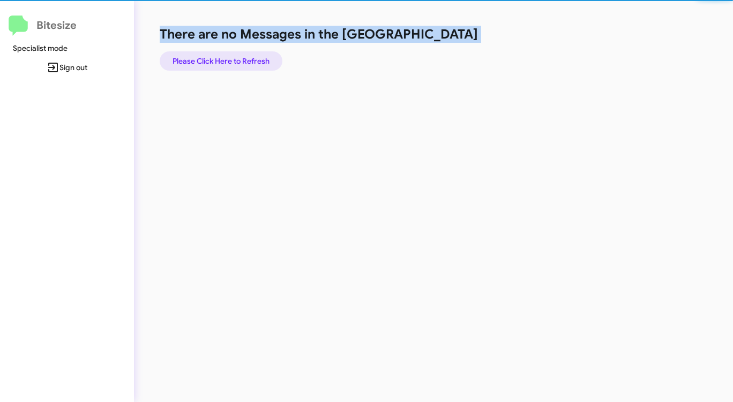
click at [233, 64] on span "Please Click Here to Refresh" at bounding box center [220, 60] width 97 height 19
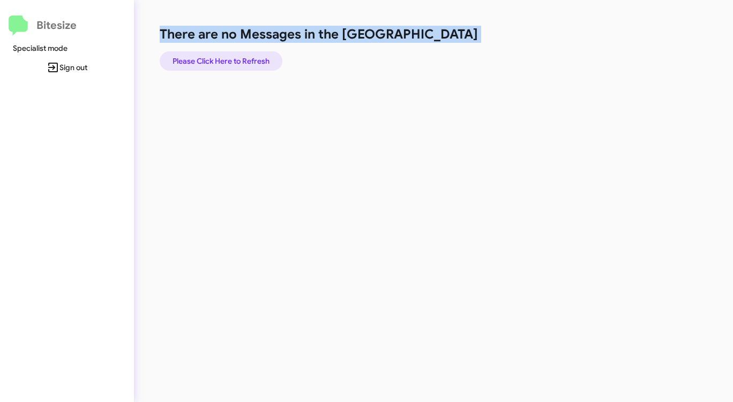
click at [233, 62] on span "Please Click Here to Refresh" at bounding box center [220, 60] width 97 height 19
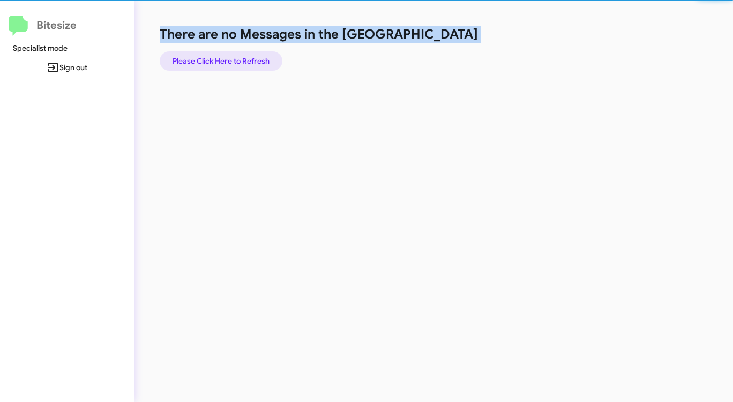
click at [233, 62] on span "Please Click Here to Refresh" at bounding box center [220, 60] width 97 height 19
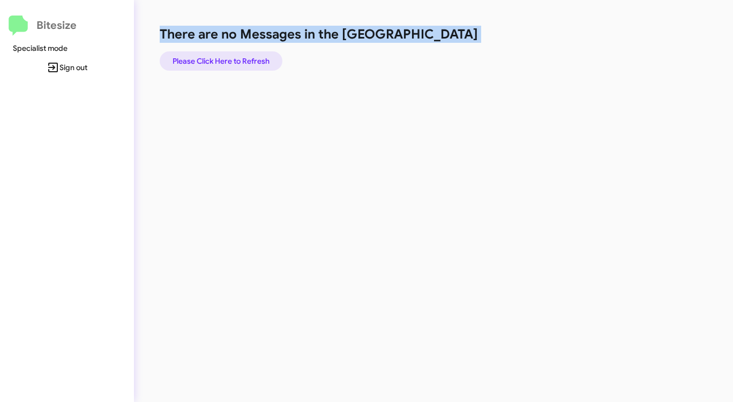
click at [233, 61] on span "Please Click Here to Refresh" at bounding box center [220, 60] width 97 height 19
click at [232, 59] on span "Please Click Here to Refresh" at bounding box center [220, 60] width 97 height 19
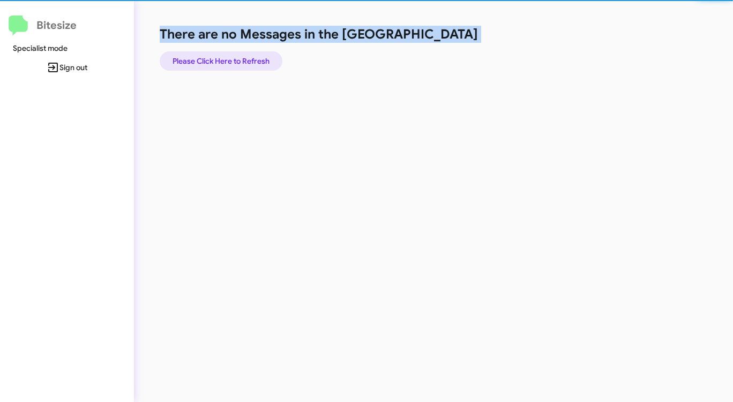
click at [232, 59] on span "Please Click Here to Refresh" at bounding box center [220, 60] width 97 height 19
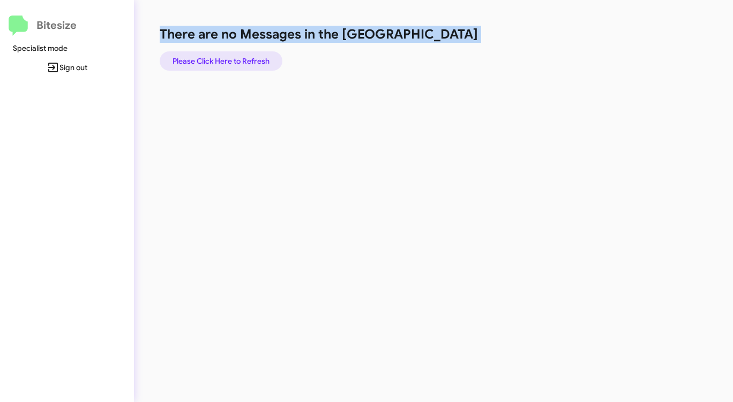
click at [227, 57] on span "Please Click Here to Refresh" at bounding box center [220, 60] width 97 height 19
click at [209, 65] on span "Please Click Here to Refresh" at bounding box center [220, 60] width 97 height 19
click at [210, 61] on span "Please Click Here to Refresh" at bounding box center [220, 60] width 97 height 19
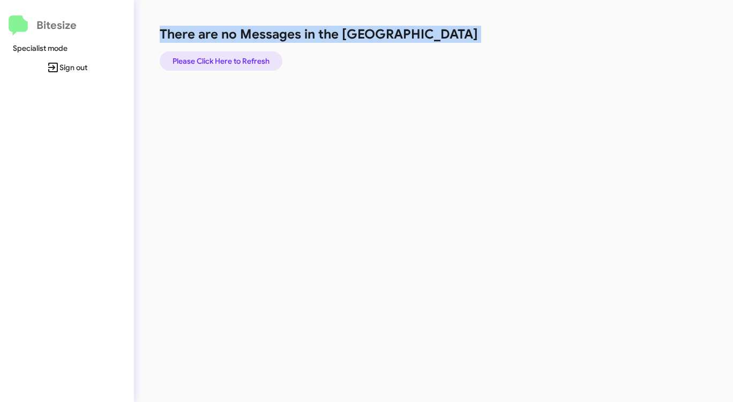
click at [210, 62] on span "Please Click Here to Refresh" at bounding box center [220, 60] width 97 height 19
click at [210, 61] on span "Please Click Here to Refresh" at bounding box center [220, 60] width 97 height 19
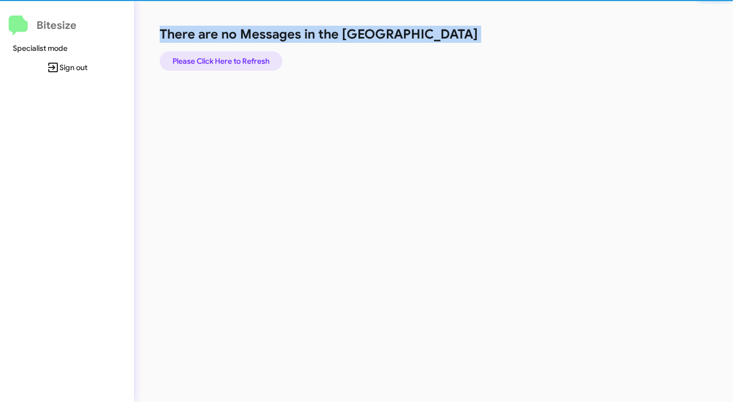
click at [210, 61] on span "Please Click Here to Refresh" at bounding box center [220, 60] width 97 height 19
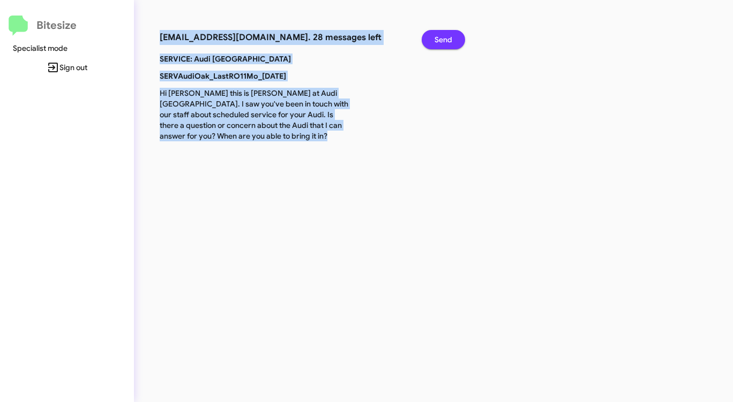
click at [433, 36] on button "Send" at bounding box center [442, 39] width 43 height 19
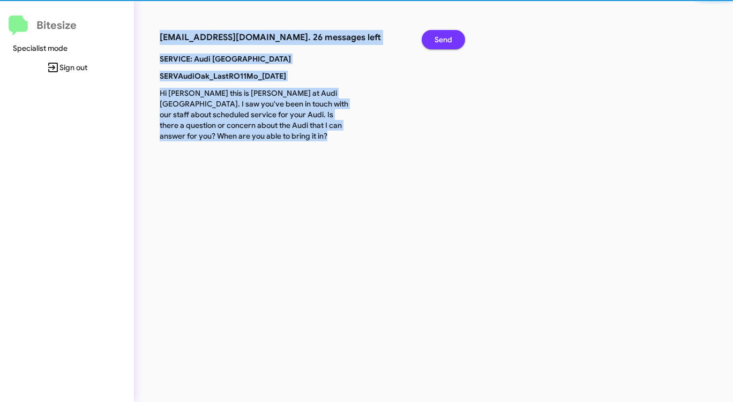
click at [433, 36] on button "Send" at bounding box center [442, 39] width 43 height 19
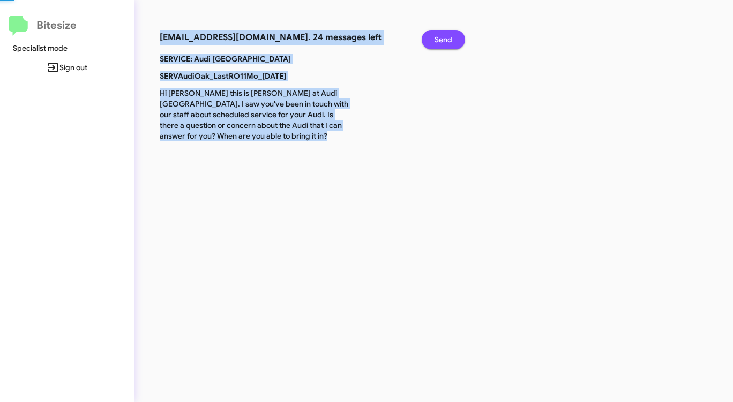
click at [433, 36] on button "Send" at bounding box center [442, 39] width 43 height 19
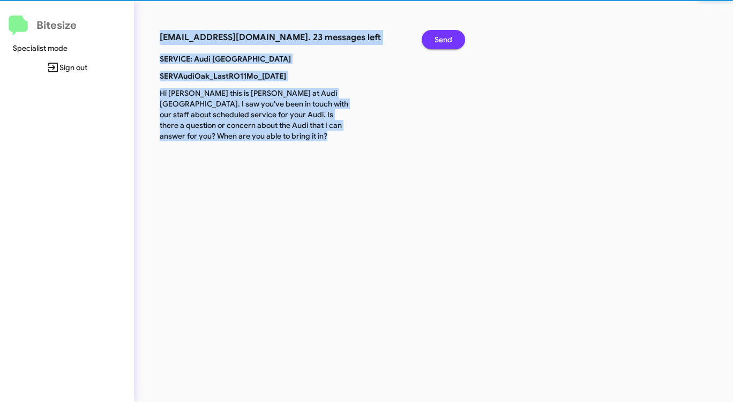
click at [433, 36] on button "Send" at bounding box center [442, 39] width 43 height 19
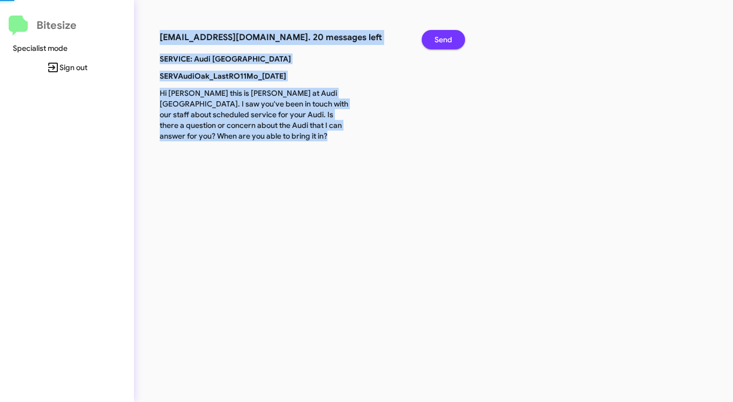
click at [433, 36] on button "Send" at bounding box center [442, 39] width 43 height 19
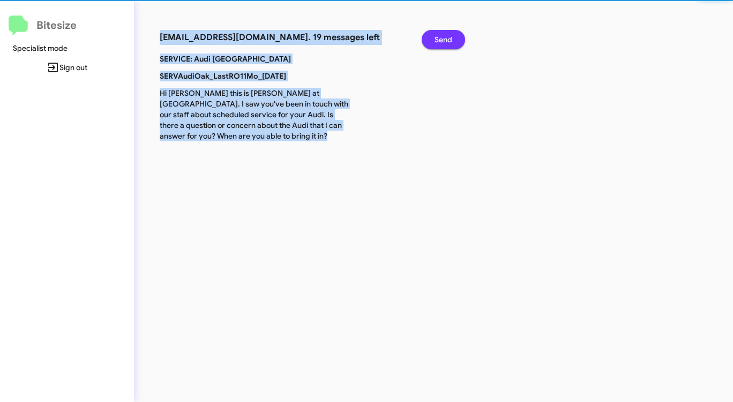
click at [433, 36] on button "Send" at bounding box center [442, 39] width 43 height 19
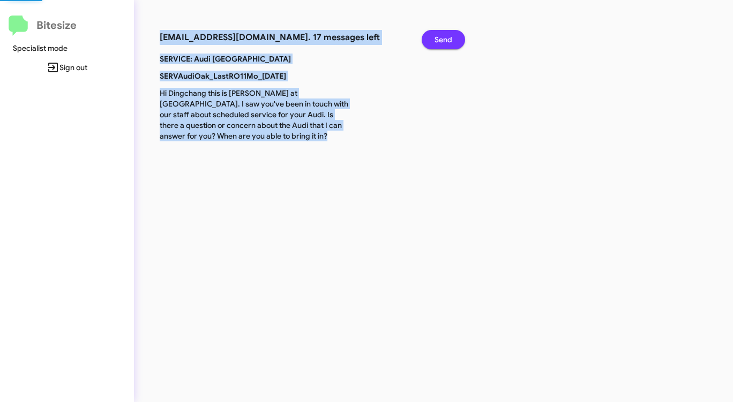
click at [433, 36] on button "Send" at bounding box center [442, 39] width 43 height 19
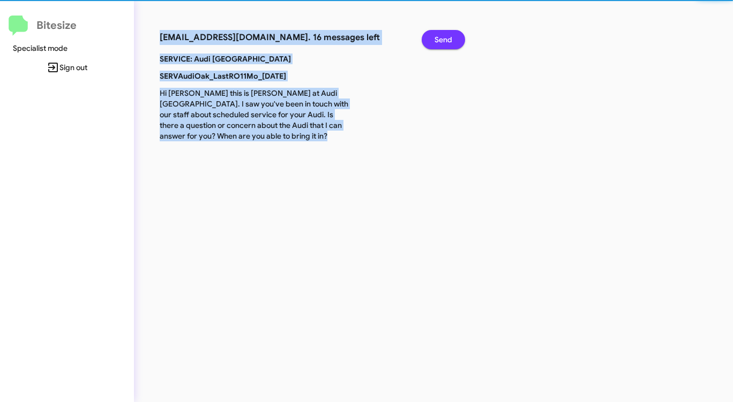
click at [433, 36] on button "Send" at bounding box center [442, 39] width 43 height 19
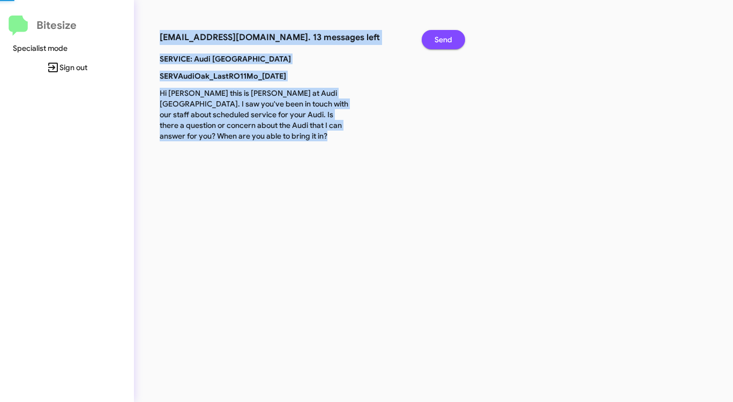
click at [433, 36] on button "Send" at bounding box center [442, 39] width 43 height 19
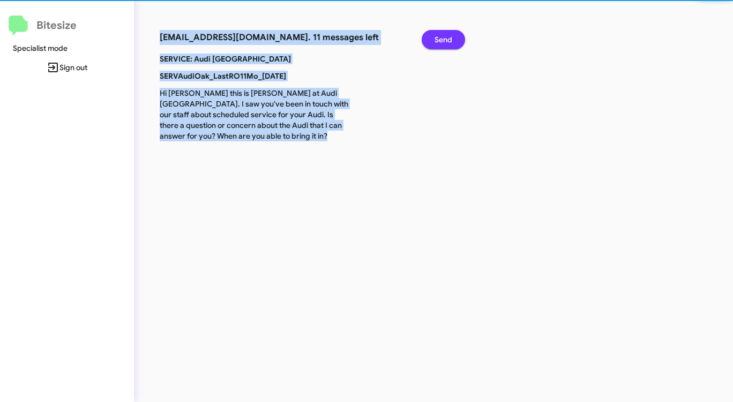
click at [433, 36] on button "Send" at bounding box center [442, 39] width 43 height 19
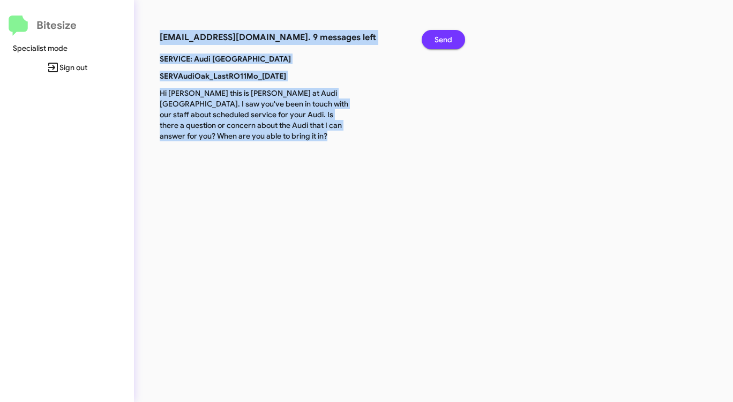
click at [433, 36] on button "Send" at bounding box center [442, 39] width 43 height 19
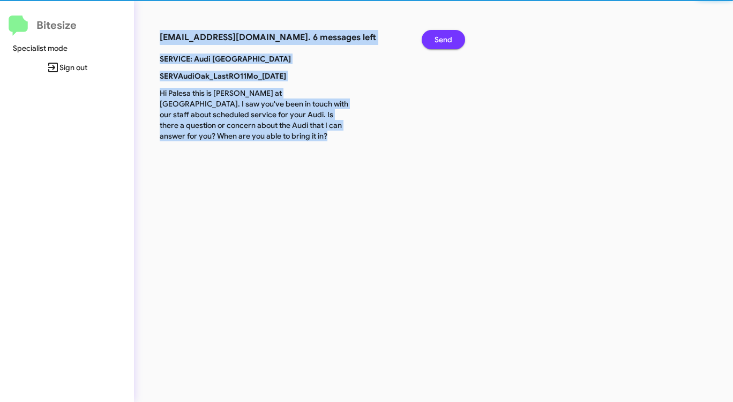
click at [433, 36] on button "Send" at bounding box center [442, 39] width 43 height 19
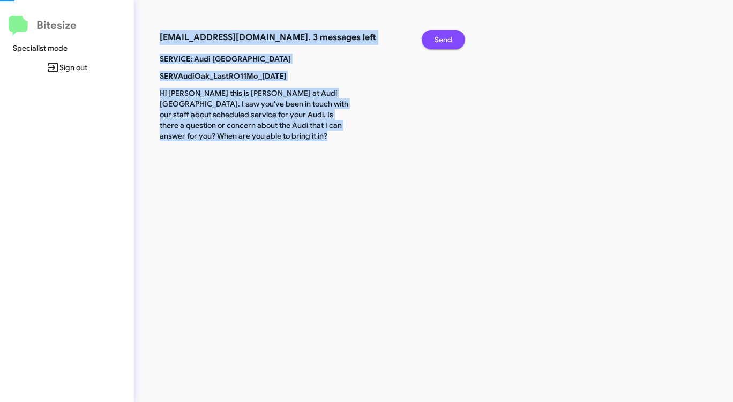
click at [433, 36] on button "Send" at bounding box center [442, 39] width 43 height 19
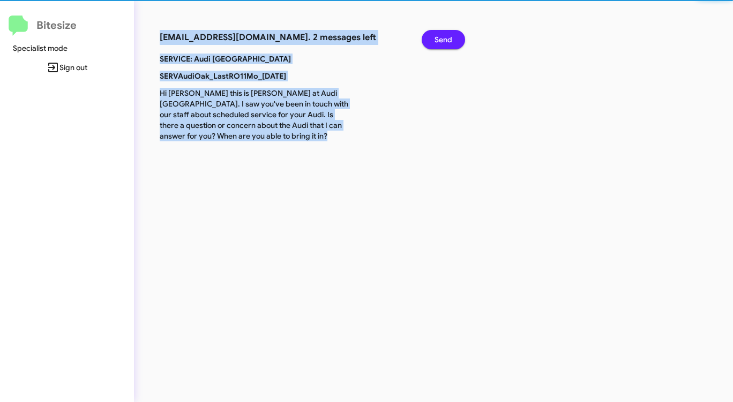
click at [433, 36] on button "Send" at bounding box center [442, 39] width 43 height 19
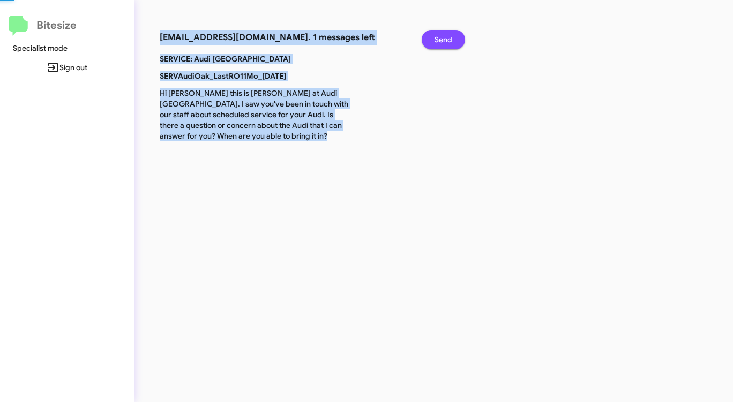
click at [433, 36] on button "Send" at bounding box center [442, 39] width 43 height 19
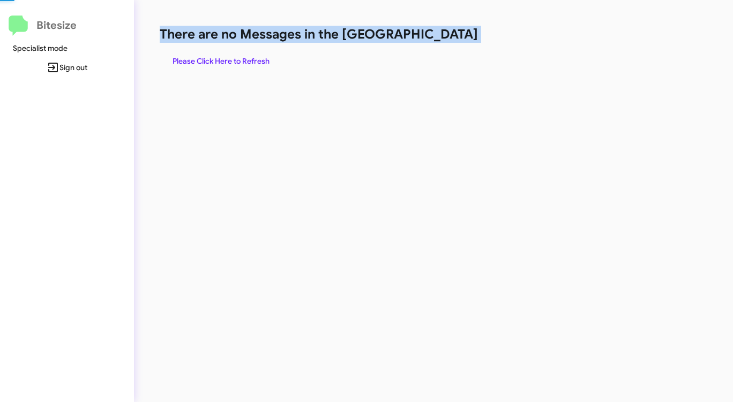
click at [433, 36] on h1 "There are no Messages in the [GEOGRAPHIC_DATA]" at bounding box center [384, 34] width 448 height 17
click at [221, 63] on span "Please Click Here to Refresh" at bounding box center [220, 60] width 97 height 19
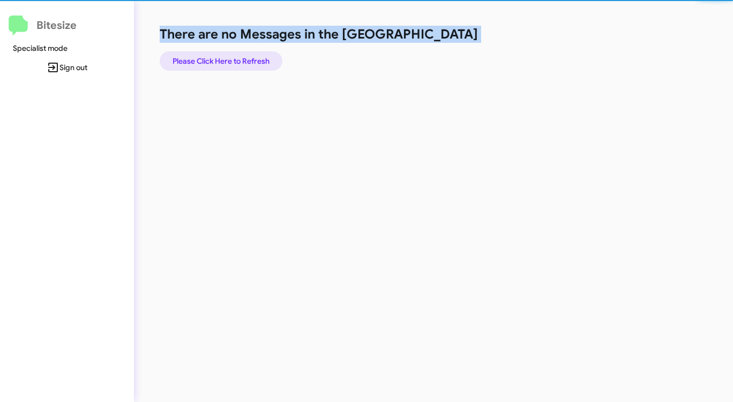
click at [221, 63] on span "Please Click Here to Refresh" at bounding box center [220, 60] width 97 height 19
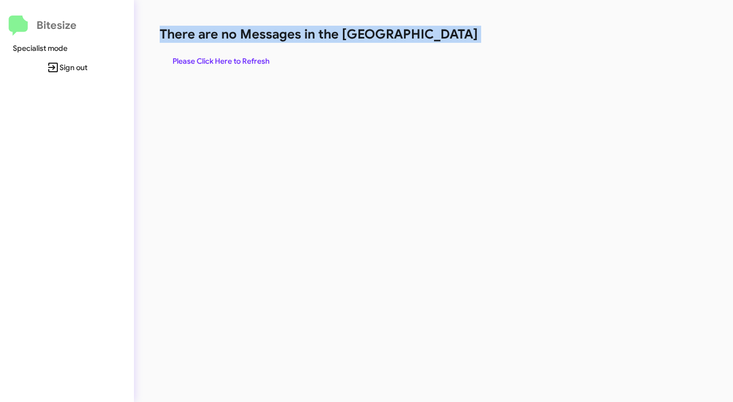
click at [222, 62] on span "Please Click Here to Refresh" at bounding box center [220, 60] width 97 height 19
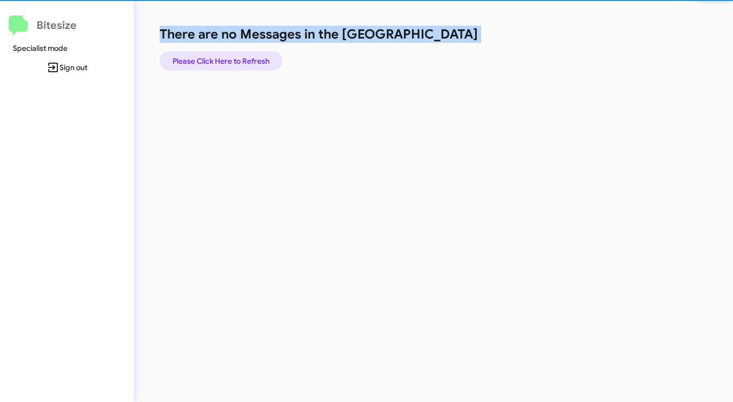
click at [222, 62] on span "Please Click Here to Refresh" at bounding box center [220, 60] width 97 height 19
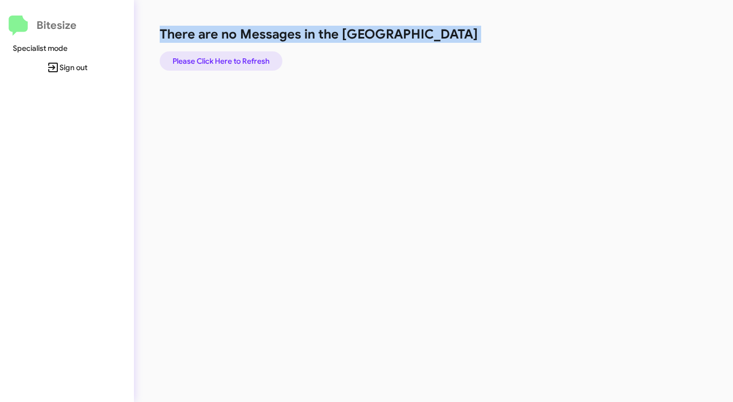
click at [225, 56] on span "Please Click Here to Refresh" at bounding box center [220, 60] width 97 height 19
click at [217, 52] on span "Please Click Here to Refresh" at bounding box center [220, 60] width 97 height 19
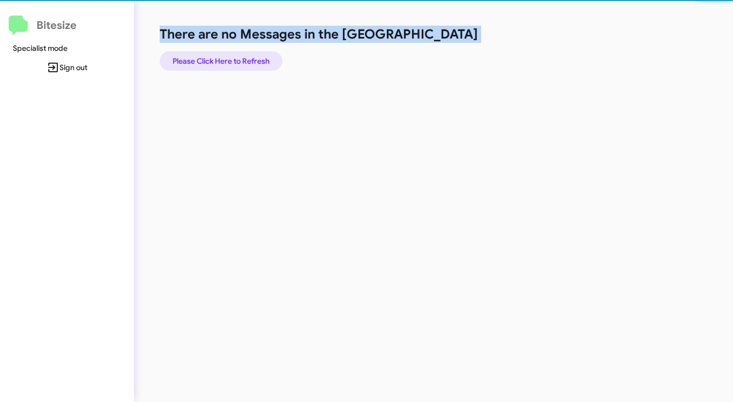
click at [217, 52] on span "Please Click Here to Refresh" at bounding box center [220, 60] width 97 height 19
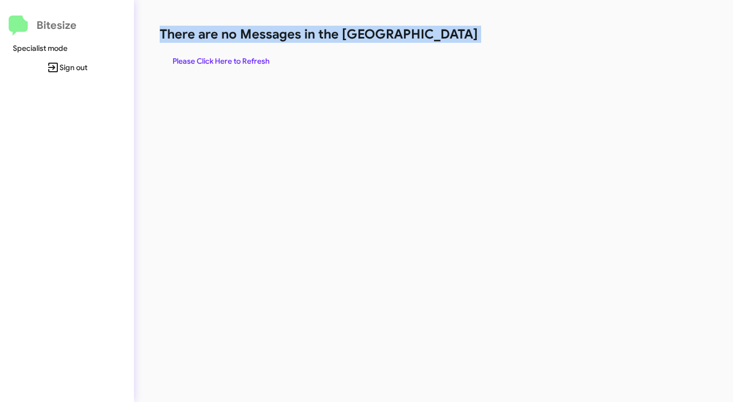
click at [218, 54] on span "Please Click Here to Refresh" at bounding box center [220, 60] width 97 height 19
click at [218, 62] on span "Please Click Here to Refresh" at bounding box center [220, 60] width 97 height 19
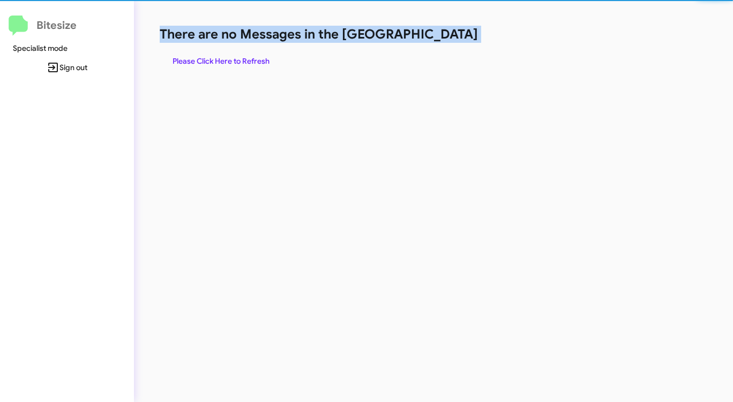
click at [217, 62] on span "Please Click Here to Refresh" at bounding box center [220, 60] width 97 height 19
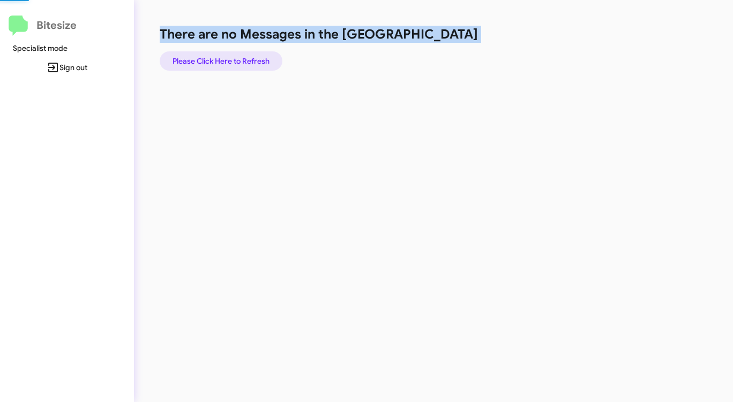
click at [217, 62] on span "Please Click Here to Refresh" at bounding box center [220, 60] width 97 height 19
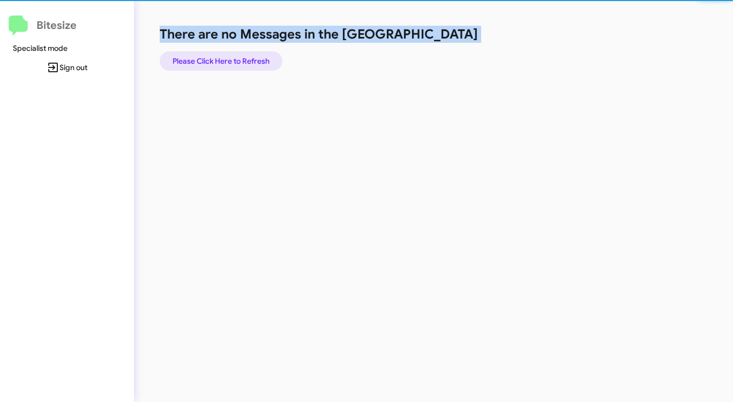
click at [217, 62] on span "Please Click Here to Refresh" at bounding box center [220, 60] width 97 height 19
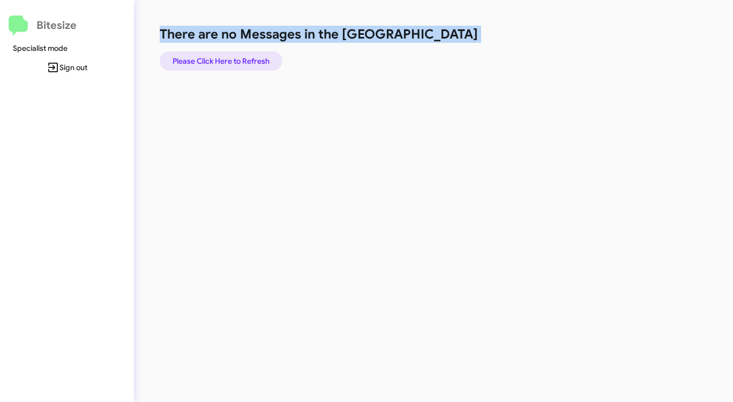
click at [217, 62] on span "Please Click Here to Refresh" at bounding box center [220, 60] width 97 height 19
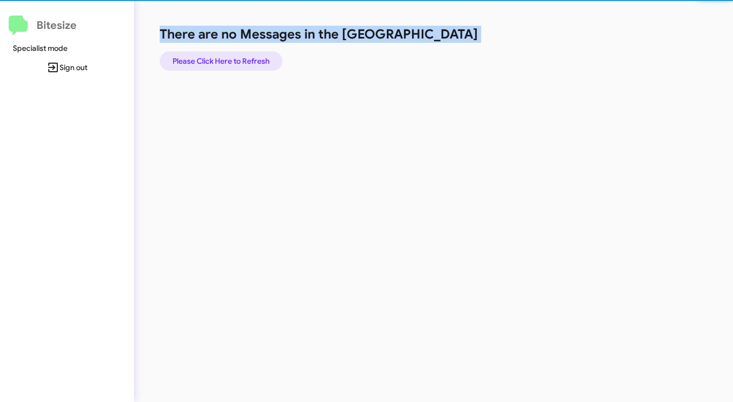
click at [217, 62] on span "Please Click Here to Refresh" at bounding box center [220, 60] width 97 height 19
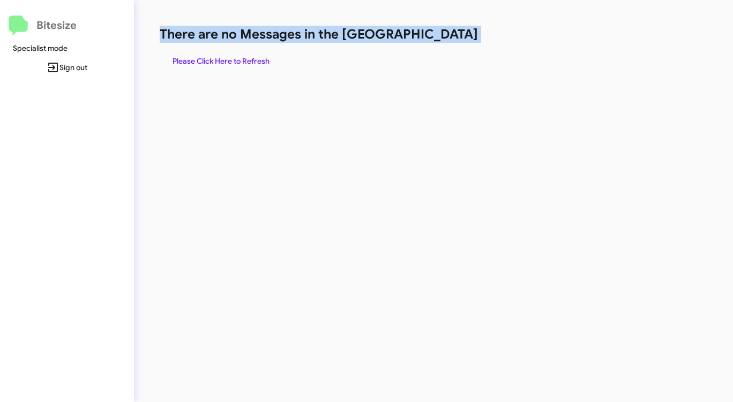
click at [232, 58] on span "Please Click Here to Refresh" at bounding box center [220, 60] width 97 height 19
drag, startPoint x: 232, startPoint y: 58, endPoint x: 225, endPoint y: 61, distance: 6.8
click at [231, 59] on span "Please Click Here to Refresh" at bounding box center [220, 60] width 97 height 19
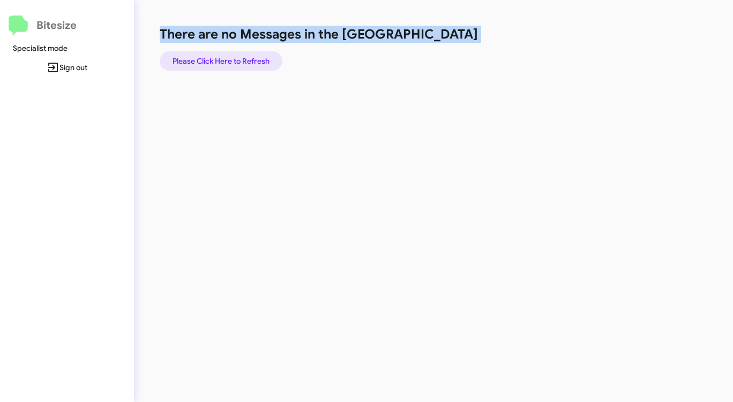
click at [225, 61] on span "Please Click Here to Refresh" at bounding box center [220, 60] width 97 height 19
click at [225, 59] on span "Please Click Here to Refresh" at bounding box center [220, 60] width 97 height 19
click at [225, 61] on span "Please Click Here to Refresh" at bounding box center [220, 60] width 97 height 19
click at [225, 60] on span "Please Click Here to Refresh" at bounding box center [220, 60] width 97 height 19
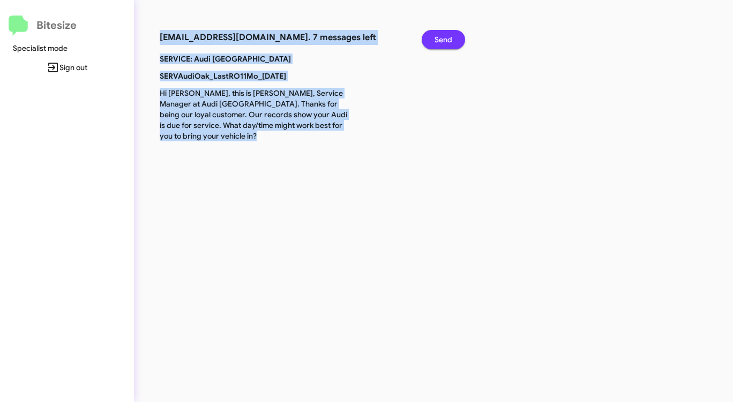
click at [444, 41] on span "Send" at bounding box center [443, 39] width 18 height 19
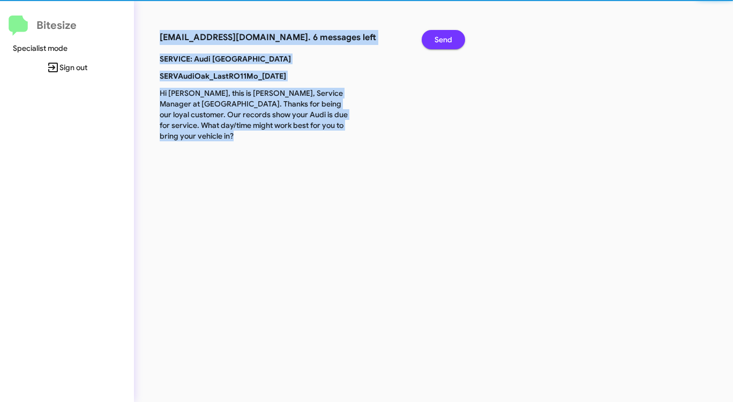
click at [444, 41] on span "Send" at bounding box center [443, 39] width 18 height 19
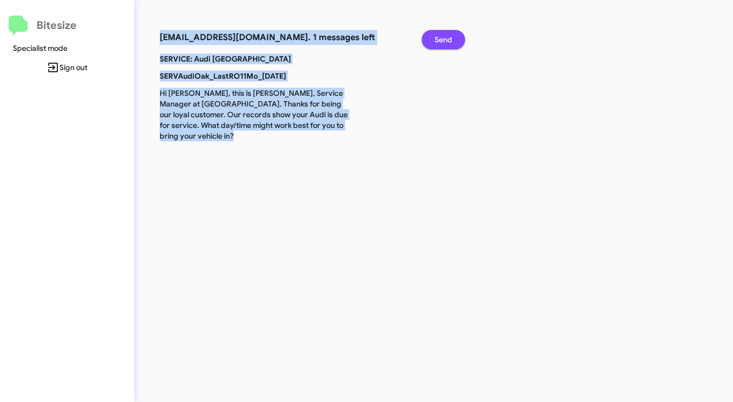
click at [444, 41] on span "Send" at bounding box center [443, 39] width 18 height 19
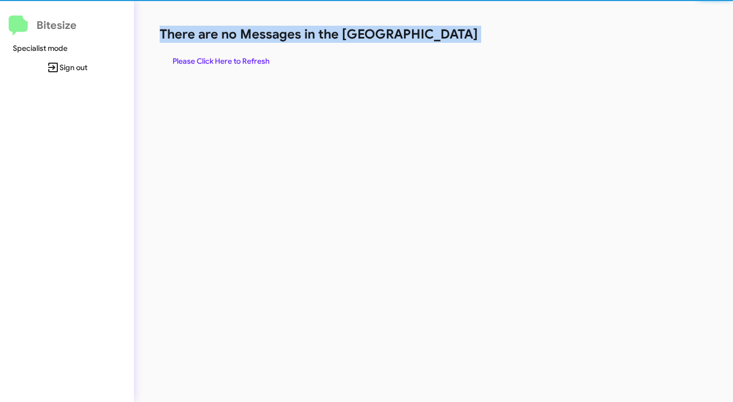
click at [444, 41] on h1 "There are no Messages in the [GEOGRAPHIC_DATA]" at bounding box center [384, 34] width 448 height 17
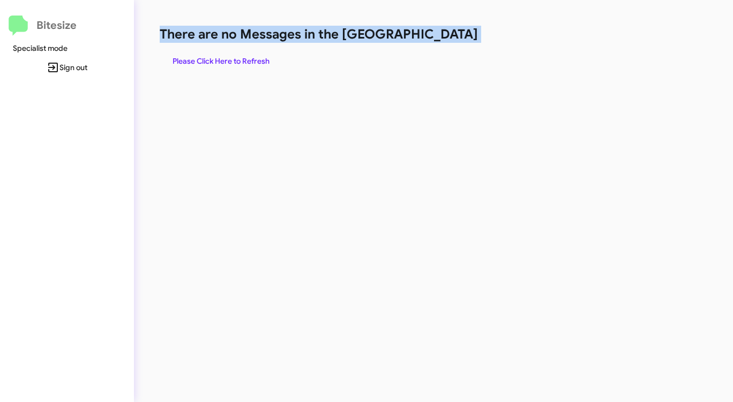
click at [231, 64] on span "Please Click Here to Refresh" at bounding box center [220, 60] width 97 height 19
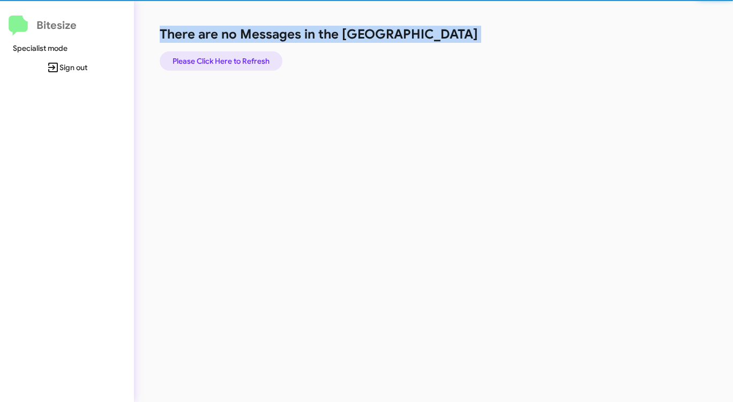
click at [231, 64] on span "Please Click Here to Refresh" at bounding box center [220, 60] width 97 height 19
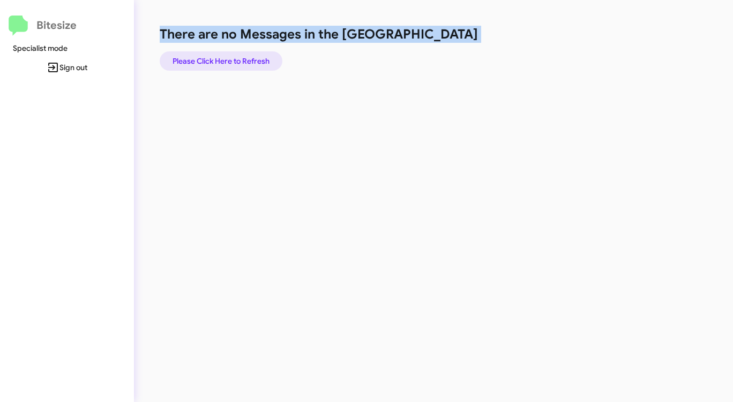
click at [231, 64] on span "Please Click Here to Refresh" at bounding box center [220, 60] width 97 height 19
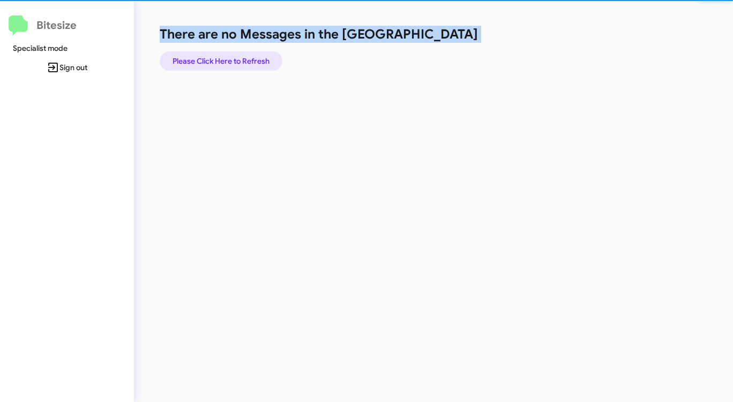
click at [231, 64] on span "Please Click Here to Refresh" at bounding box center [220, 60] width 97 height 19
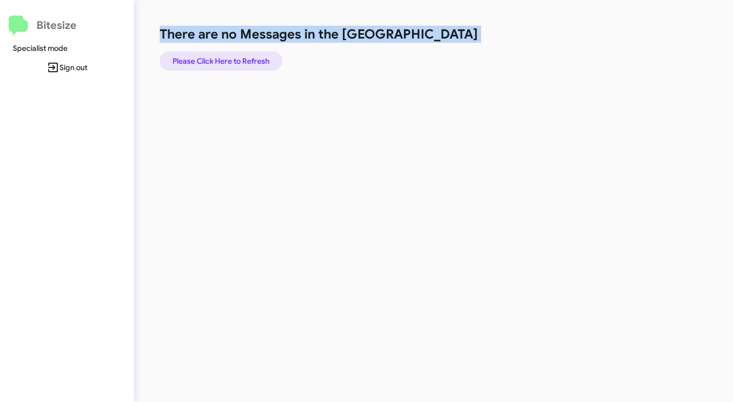
click at [232, 52] on span "Please Click Here to Refresh" at bounding box center [220, 60] width 97 height 19
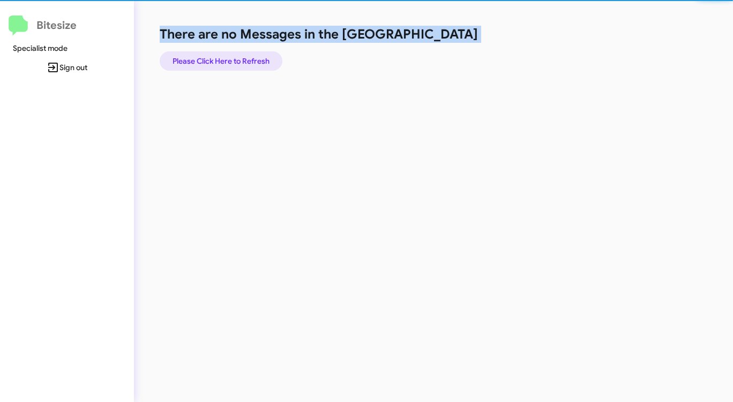
click at [232, 52] on span "Please Click Here to Refresh" at bounding box center [220, 60] width 97 height 19
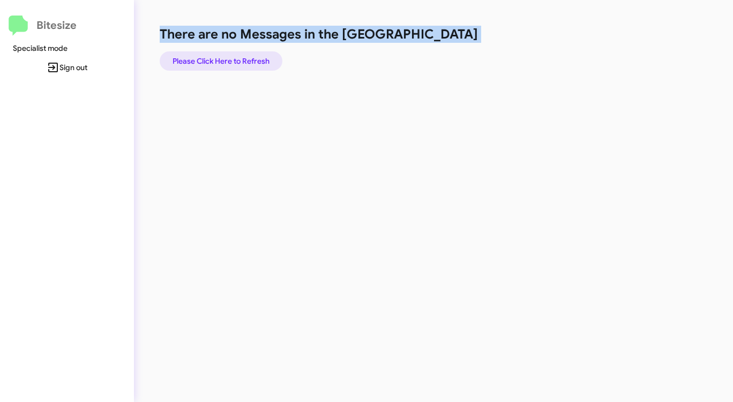
click at [231, 52] on span "Please Click Here to Refresh" at bounding box center [220, 60] width 97 height 19
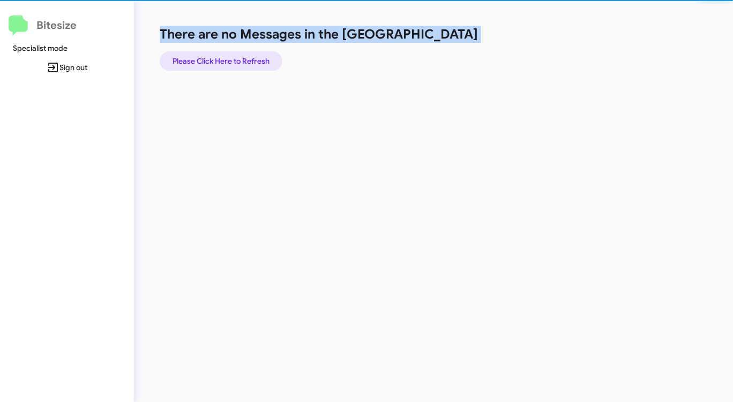
click at [231, 53] on span "Please Click Here to Refresh" at bounding box center [220, 60] width 97 height 19
click at [230, 53] on span "Please Click Here to Refresh" at bounding box center [220, 60] width 97 height 19
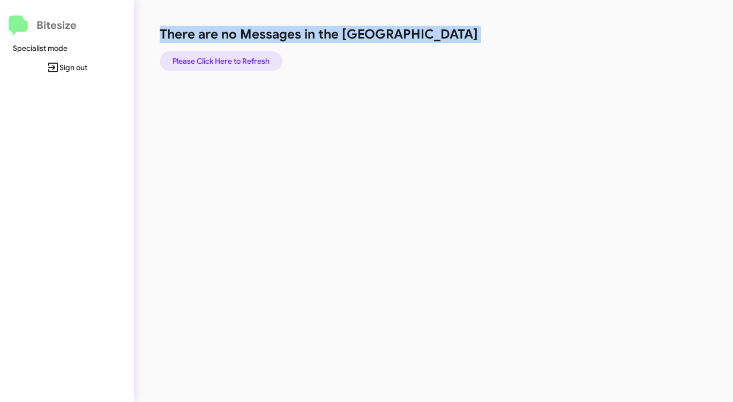
click at [228, 59] on span "Please Click Here to Refresh" at bounding box center [220, 60] width 97 height 19
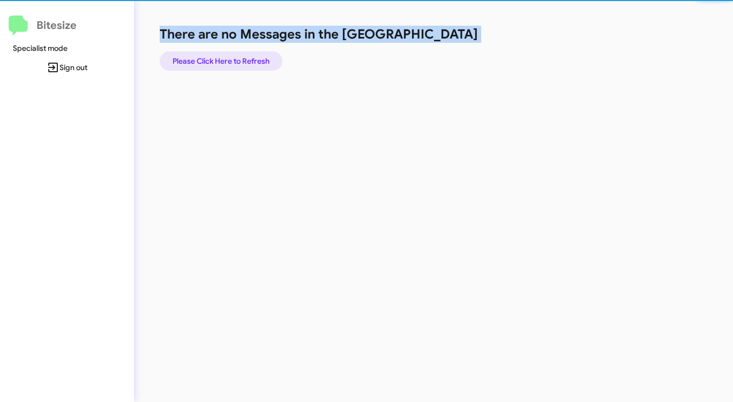
click at [228, 59] on span "Please Click Here to Refresh" at bounding box center [220, 60] width 97 height 19
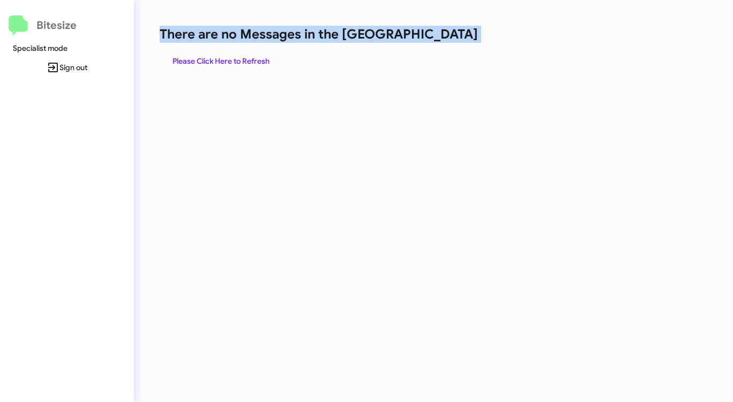
click at [228, 59] on span "Please Click Here to Refresh" at bounding box center [220, 60] width 97 height 19
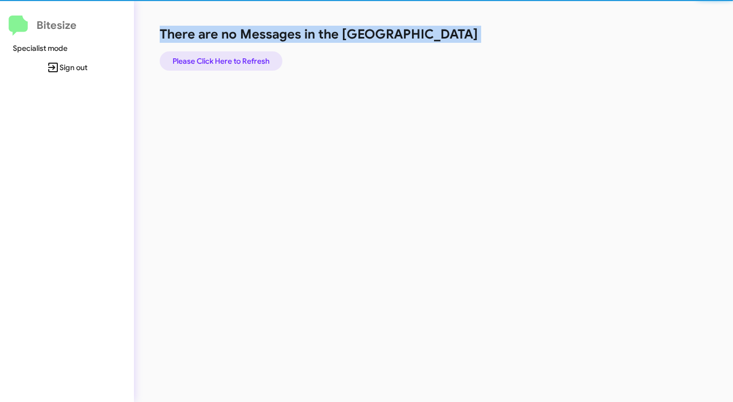
click at [228, 59] on span "Please Click Here to Refresh" at bounding box center [220, 60] width 97 height 19
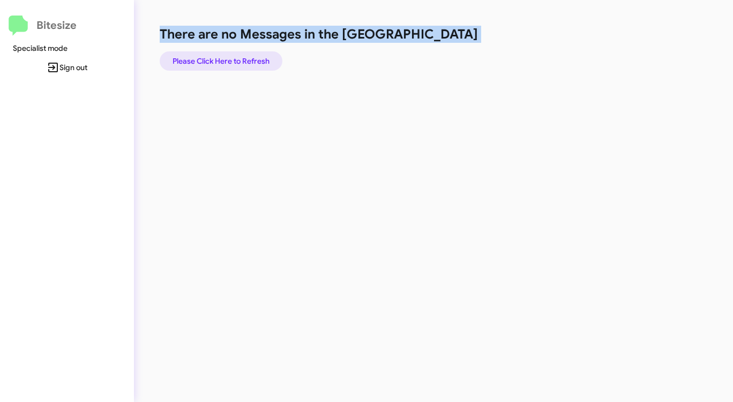
click at [228, 59] on span "Please Click Here to Refresh" at bounding box center [220, 60] width 97 height 19
click at [227, 59] on span "Please Click Here to Refresh" at bounding box center [220, 60] width 97 height 19
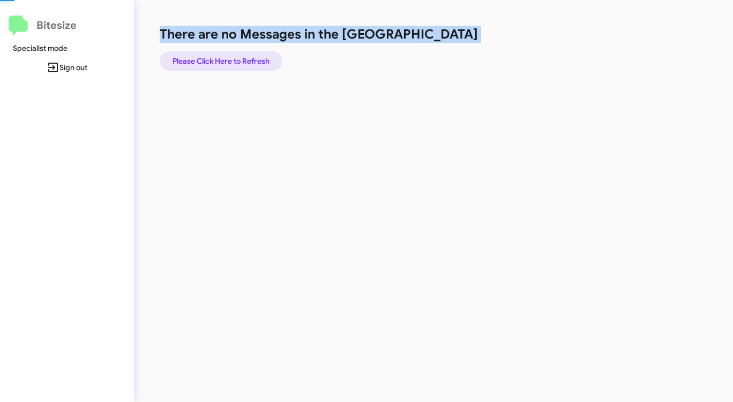
click at [227, 59] on span "Please Click Here to Refresh" at bounding box center [220, 60] width 97 height 19
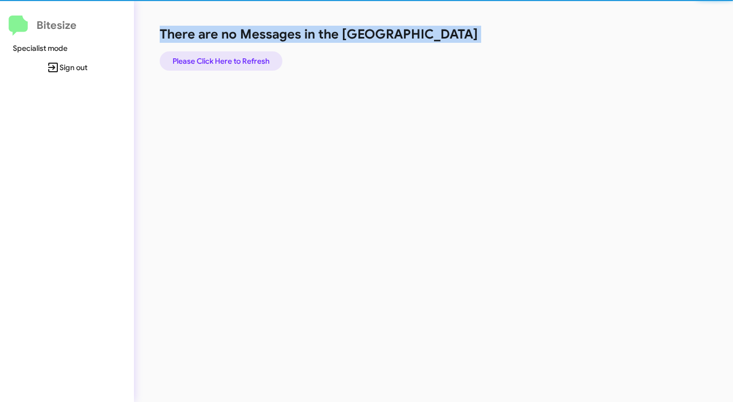
click at [227, 59] on span "Please Click Here to Refresh" at bounding box center [220, 60] width 97 height 19
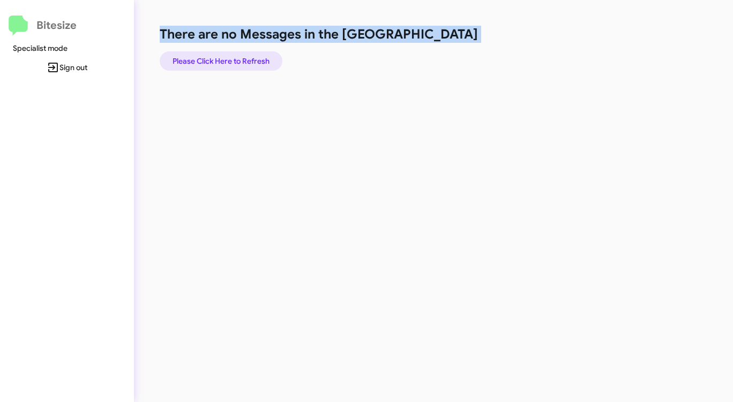
click at [227, 59] on span "Please Click Here to Refresh" at bounding box center [220, 60] width 97 height 19
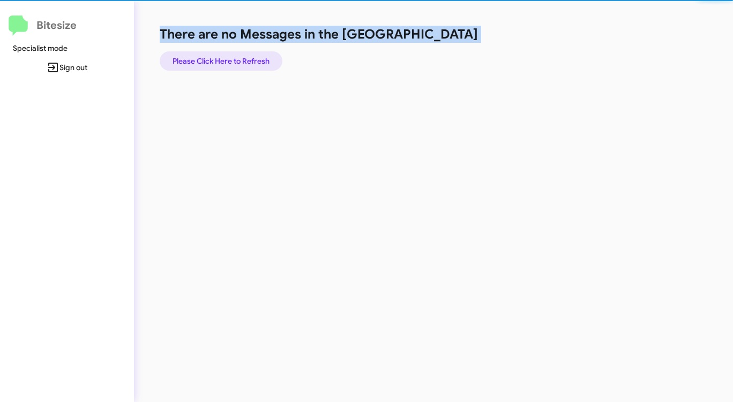
click at [227, 59] on span "Please Click Here to Refresh" at bounding box center [220, 60] width 97 height 19
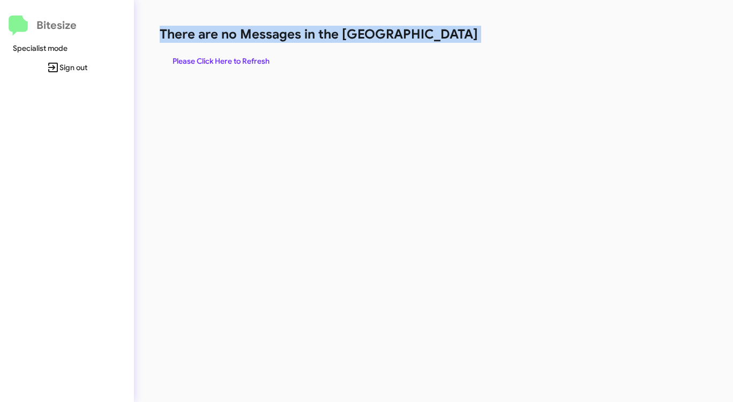
click at [227, 59] on span "Please Click Here to Refresh" at bounding box center [220, 60] width 97 height 19
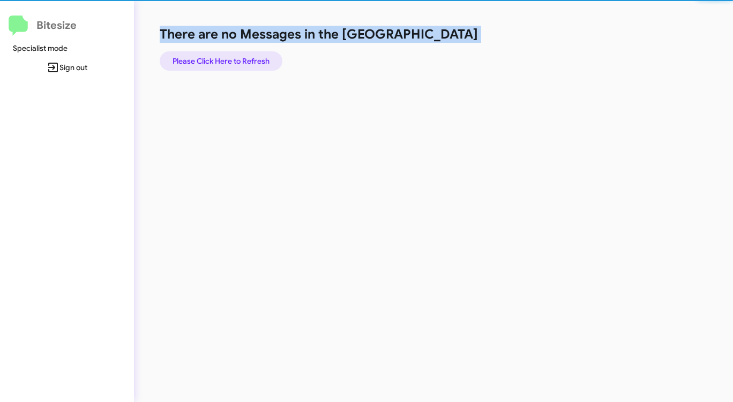
click at [227, 59] on span "Please Click Here to Refresh" at bounding box center [220, 60] width 97 height 19
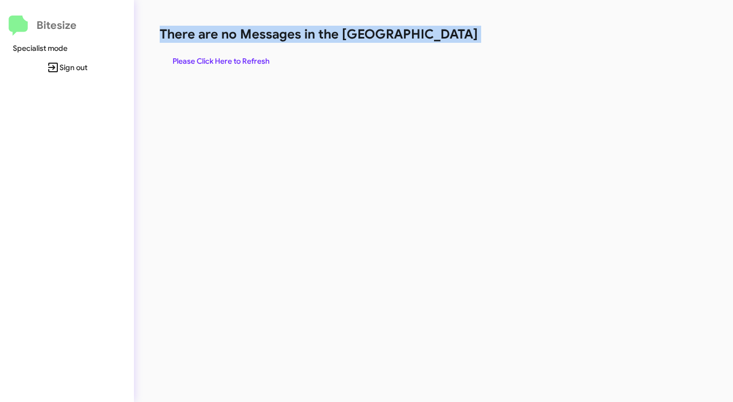
click at [231, 62] on span "Please Click Here to Refresh" at bounding box center [220, 60] width 97 height 19
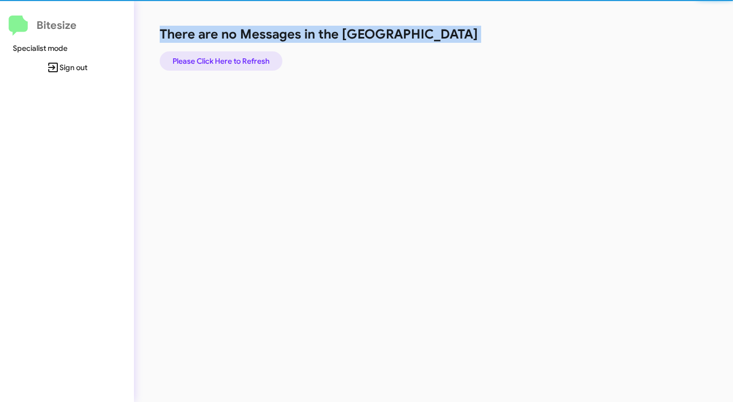
click at [231, 61] on span "Please Click Here to Refresh" at bounding box center [220, 60] width 97 height 19
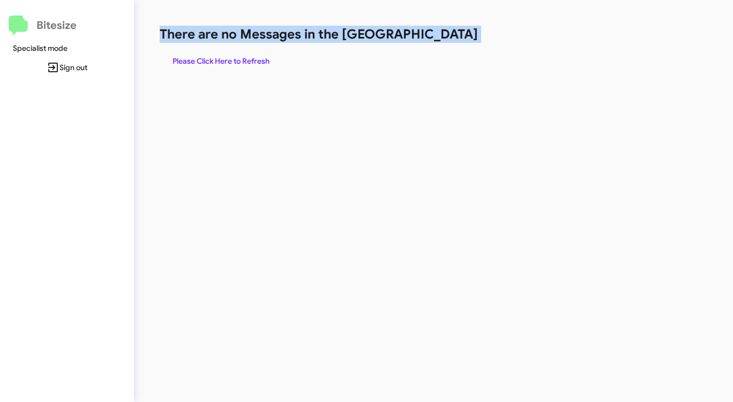
click at [232, 61] on span "Please Click Here to Refresh" at bounding box center [220, 60] width 97 height 19
click at [226, 63] on span "Please Click Here to Refresh" at bounding box center [220, 60] width 97 height 19
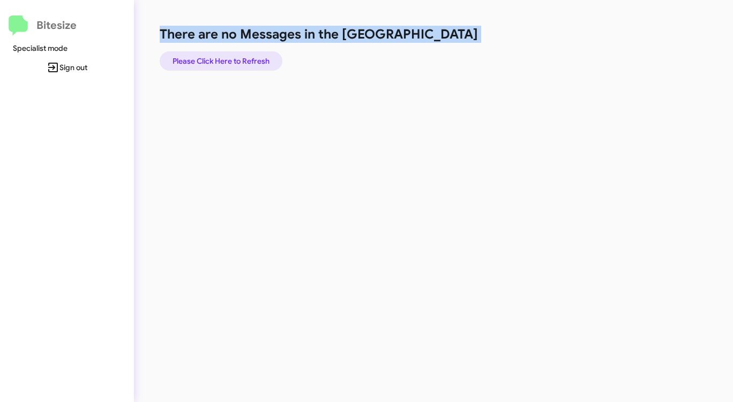
click at [226, 63] on span "Please Click Here to Refresh" at bounding box center [220, 60] width 97 height 19
click at [226, 62] on span "Please Click Here to Refresh" at bounding box center [220, 60] width 97 height 19
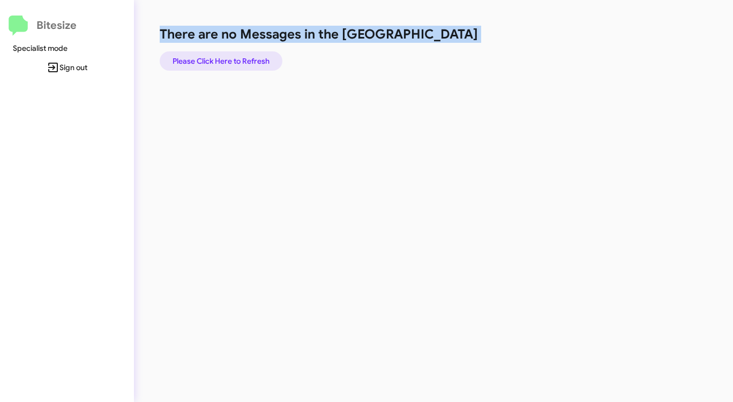
click at [225, 63] on span "Please Click Here to Refresh" at bounding box center [220, 60] width 97 height 19
click at [228, 54] on span "Please Click Here to Refresh" at bounding box center [220, 60] width 97 height 19
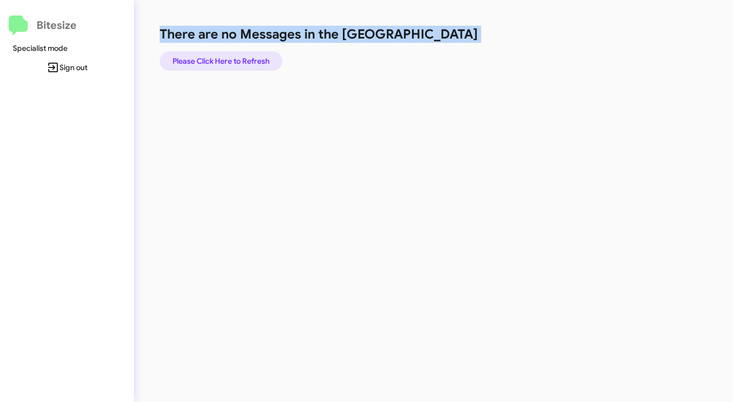
click at [227, 54] on span "Please Click Here to Refresh" at bounding box center [220, 60] width 97 height 19
click at [231, 53] on span "Please Click Here to Refresh" at bounding box center [220, 60] width 97 height 19
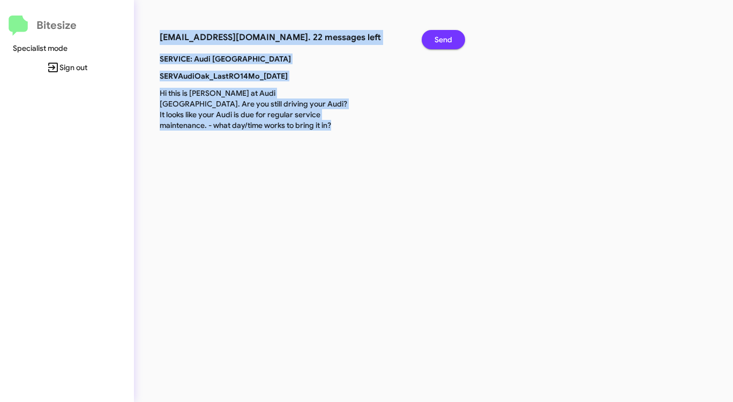
click at [443, 35] on span "Send" at bounding box center [443, 39] width 18 height 19
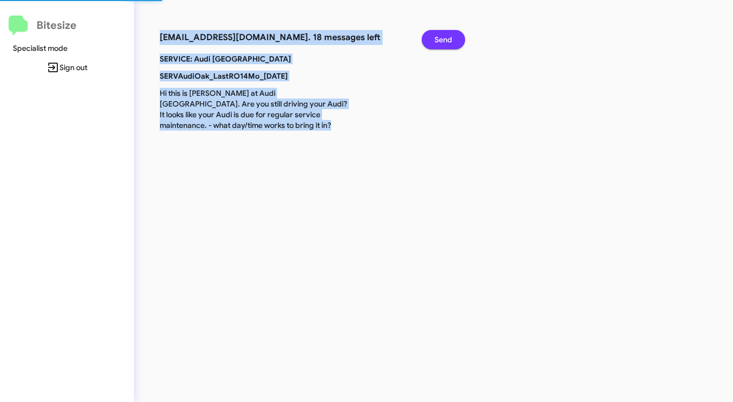
click at [443, 35] on span "Send" at bounding box center [443, 39] width 18 height 19
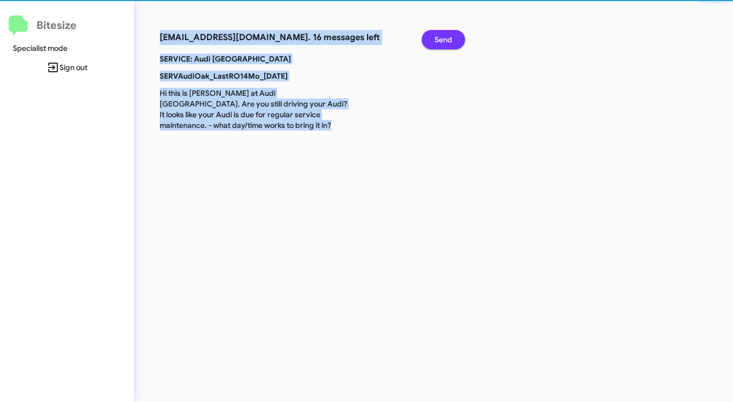
click at [443, 35] on span "Send" at bounding box center [443, 39] width 18 height 19
click at [442, 36] on span "Send" at bounding box center [443, 39] width 18 height 19
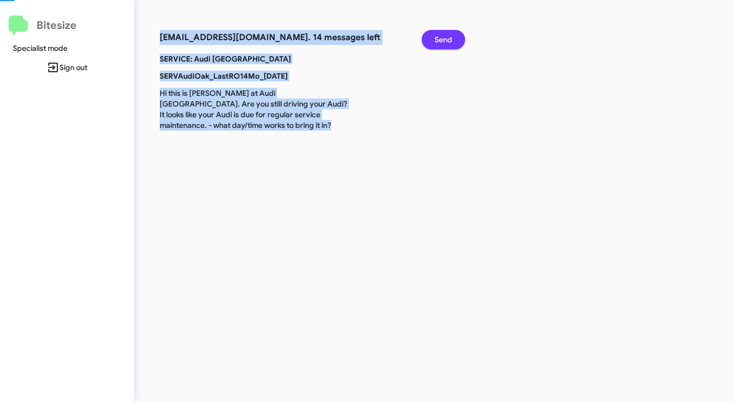
click at [442, 36] on span "Send" at bounding box center [443, 39] width 18 height 19
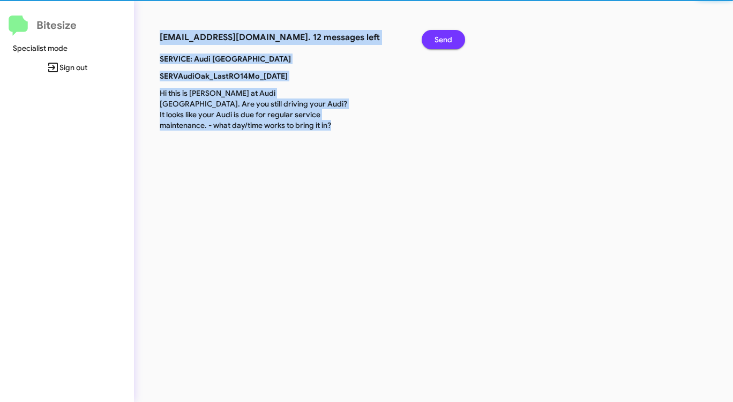
click at [442, 36] on span "Send" at bounding box center [443, 39] width 18 height 19
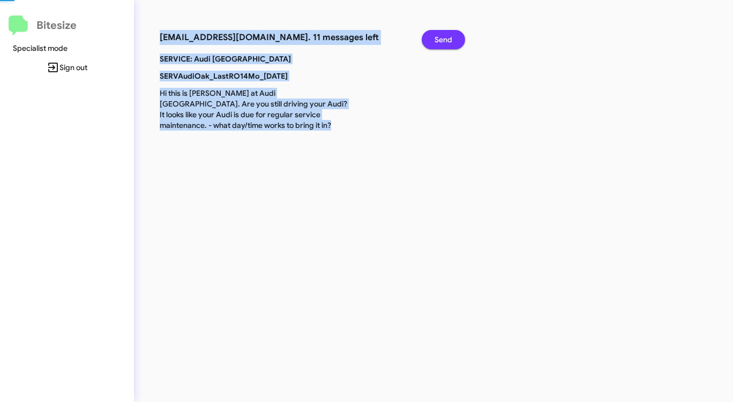
click at [442, 36] on span "Send" at bounding box center [443, 39] width 18 height 19
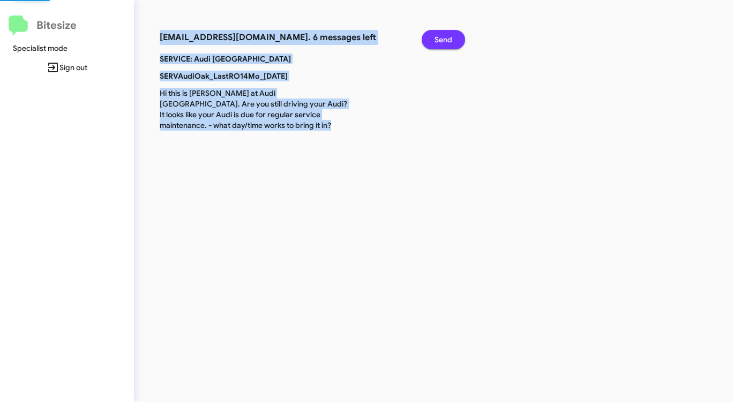
click at [442, 36] on span "Send" at bounding box center [443, 39] width 18 height 19
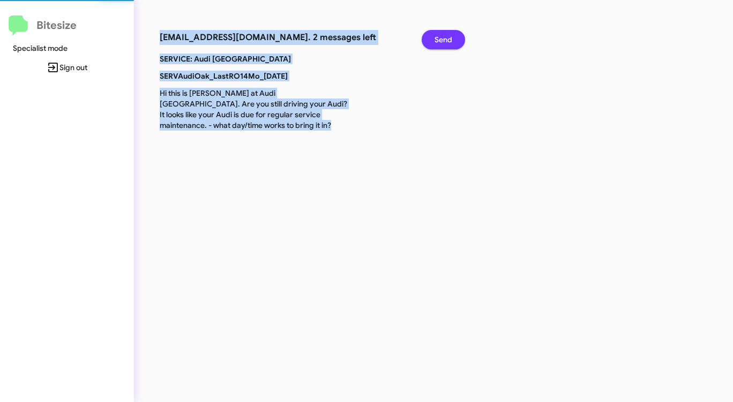
click at [442, 36] on span "Send" at bounding box center [443, 39] width 18 height 19
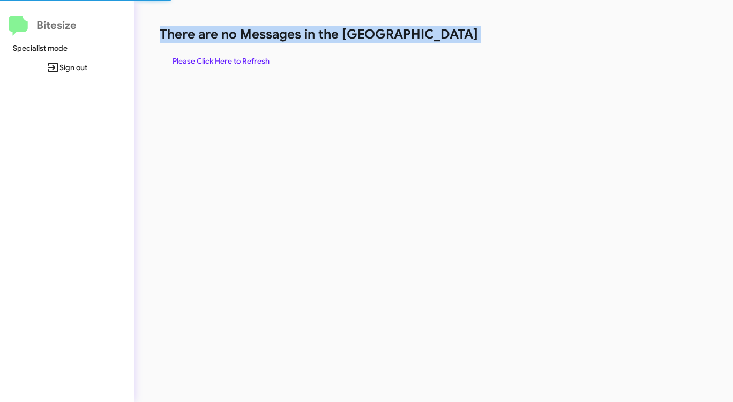
click at [442, 36] on h1 "There are no Messages in the [GEOGRAPHIC_DATA]" at bounding box center [384, 34] width 448 height 17
click at [224, 54] on span "Please Click Here to Refresh" at bounding box center [220, 60] width 97 height 19
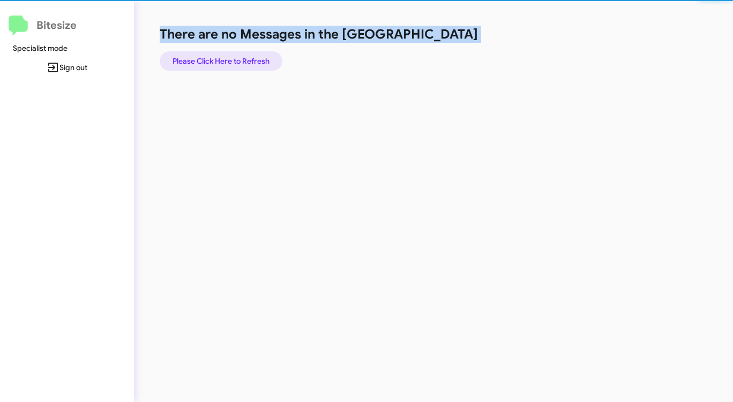
click at [224, 54] on span "Please Click Here to Refresh" at bounding box center [220, 60] width 97 height 19
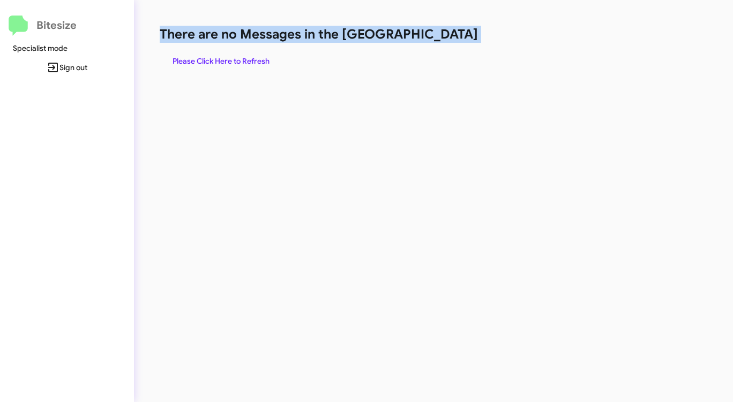
click at [224, 54] on span "Please Click Here to Refresh" at bounding box center [220, 60] width 97 height 19
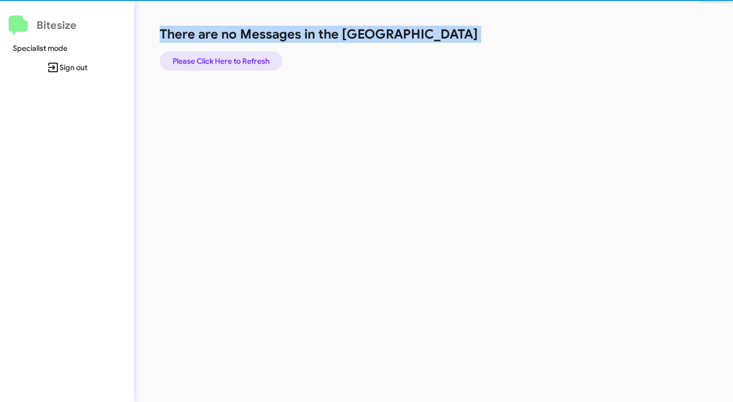
click at [224, 54] on span "Please Click Here to Refresh" at bounding box center [220, 60] width 97 height 19
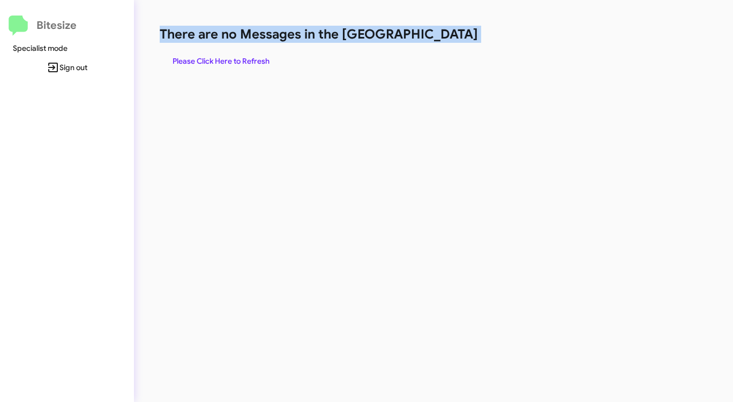
click at [429, 35] on h1 "There are no Messages in the [GEOGRAPHIC_DATA]" at bounding box center [384, 34] width 448 height 17
click at [222, 57] on span "Please Click Here to Refresh" at bounding box center [220, 60] width 97 height 19
click at [228, 63] on span "Please Click Here to Refresh" at bounding box center [220, 60] width 97 height 19
click at [229, 63] on span "Please Click Here to Refresh" at bounding box center [220, 60] width 97 height 19
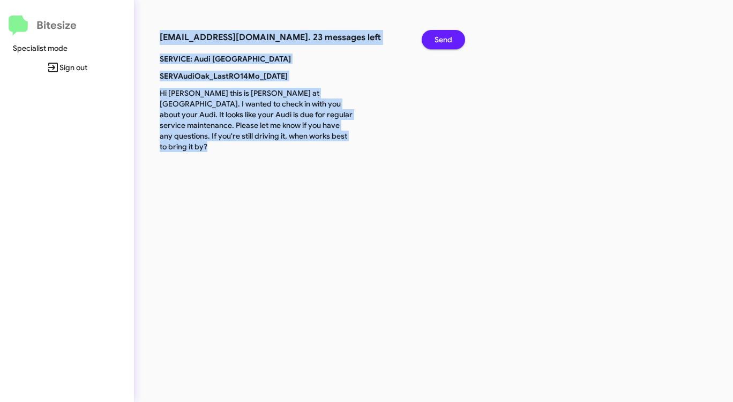
click at [443, 33] on span "Send" at bounding box center [443, 39] width 18 height 19
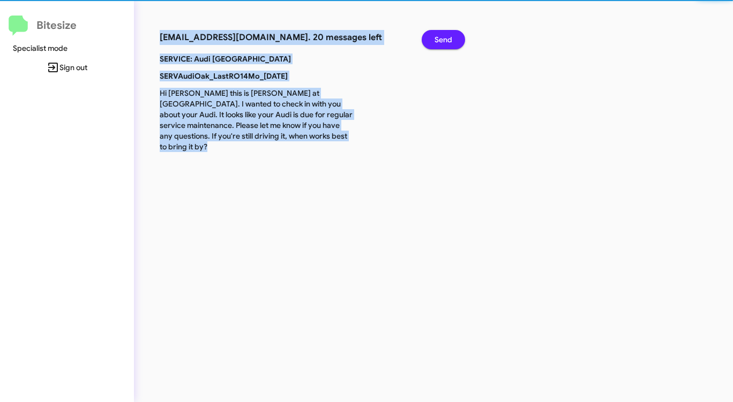
click at [443, 33] on span "Send" at bounding box center [443, 39] width 18 height 19
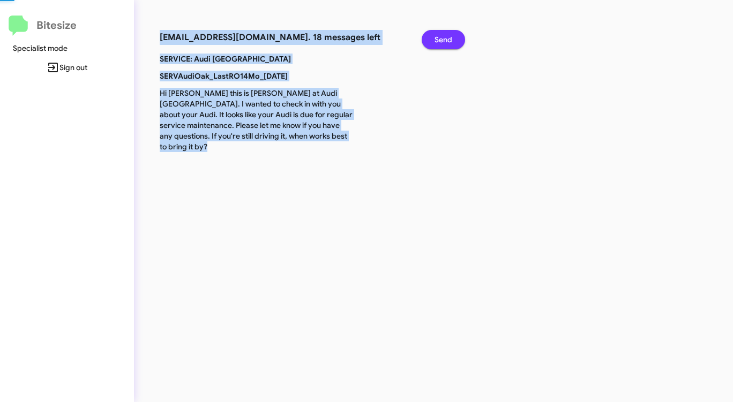
click at [443, 33] on span "Send" at bounding box center [443, 39] width 18 height 19
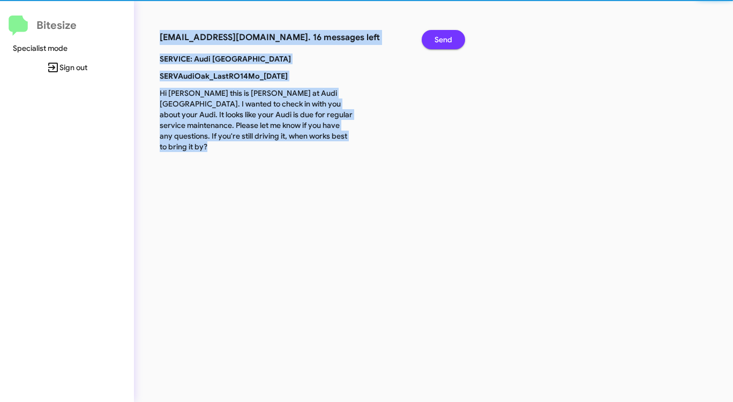
click at [443, 33] on span "Send" at bounding box center [443, 39] width 18 height 19
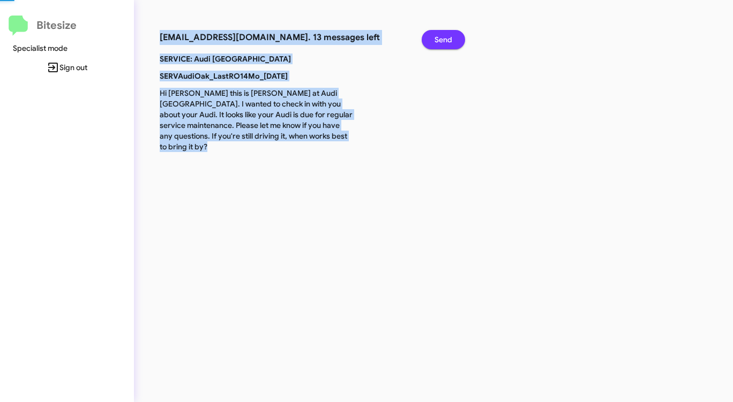
click at [443, 33] on span "Send" at bounding box center [443, 39] width 18 height 19
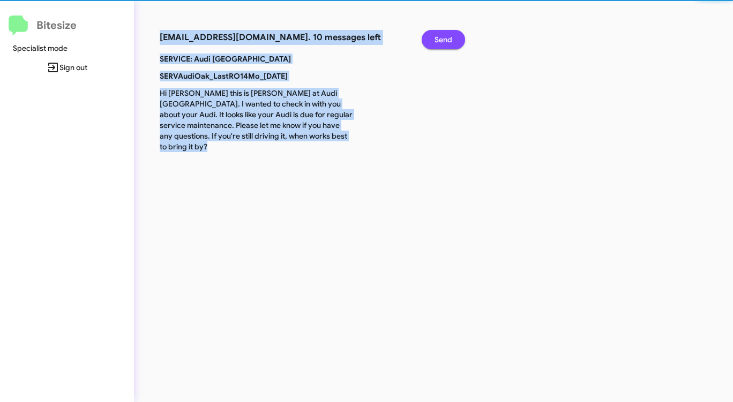
click at [443, 33] on span "Send" at bounding box center [443, 39] width 18 height 19
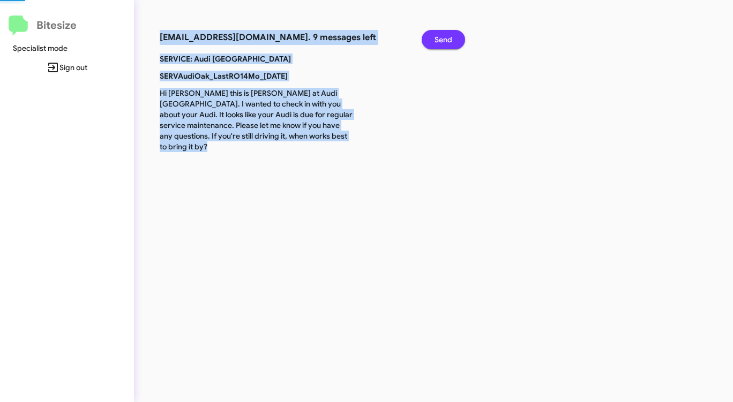
click at [443, 34] on span "Send" at bounding box center [443, 39] width 18 height 19
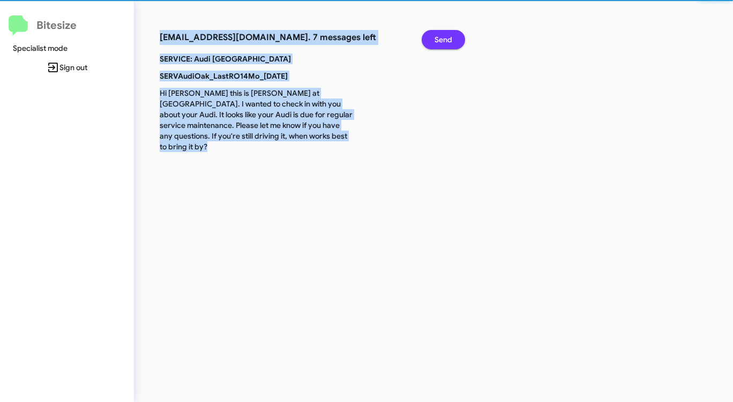
click at [443, 34] on span "Send" at bounding box center [443, 39] width 18 height 19
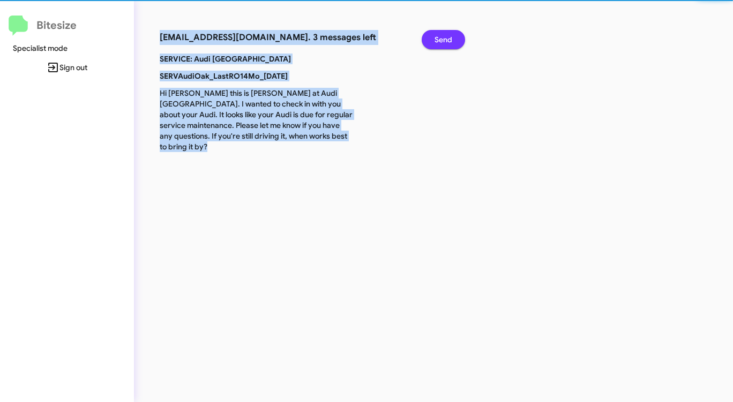
click at [443, 34] on span "Send" at bounding box center [443, 39] width 18 height 19
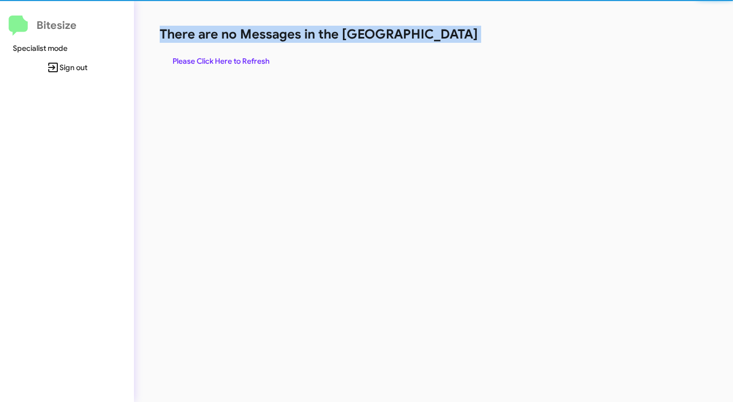
click at [443, 34] on h1 "There are no Messages in the [GEOGRAPHIC_DATA]" at bounding box center [384, 34] width 448 height 17
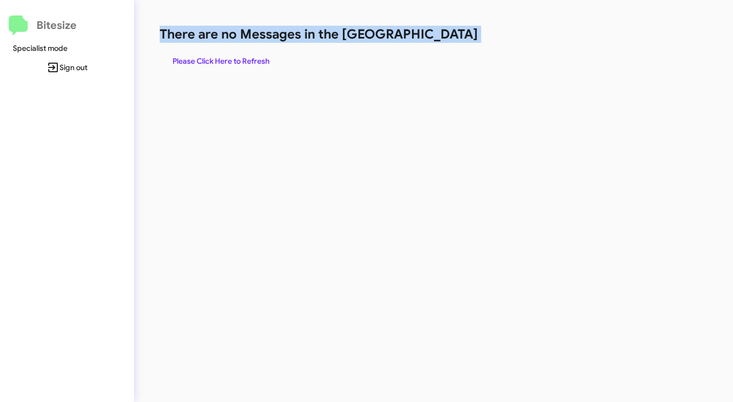
click at [443, 34] on h1 "There are no Messages in the [GEOGRAPHIC_DATA]" at bounding box center [384, 34] width 448 height 17
click at [232, 66] on span "Please Click Here to Refresh" at bounding box center [220, 60] width 97 height 19
click at [263, 59] on span "Please Click Here to Refresh" at bounding box center [220, 60] width 97 height 19
click at [263, 58] on span "Please Click Here to Refresh" at bounding box center [220, 60] width 97 height 19
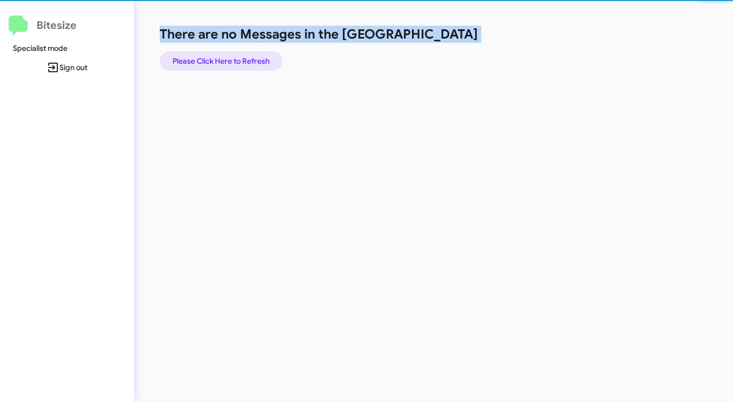
click at [263, 58] on span "Please Click Here to Refresh" at bounding box center [220, 60] width 97 height 19
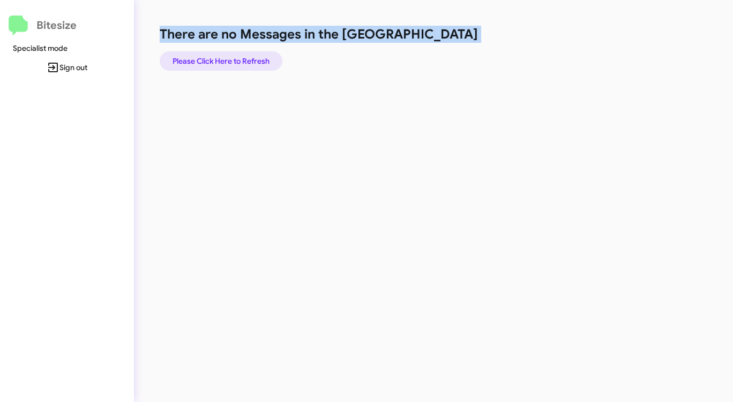
click at [264, 58] on span "Please Click Here to Refresh" at bounding box center [220, 60] width 97 height 19
click at [264, 59] on span "Please Click Here to Refresh" at bounding box center [220, 60] width 97 height 19
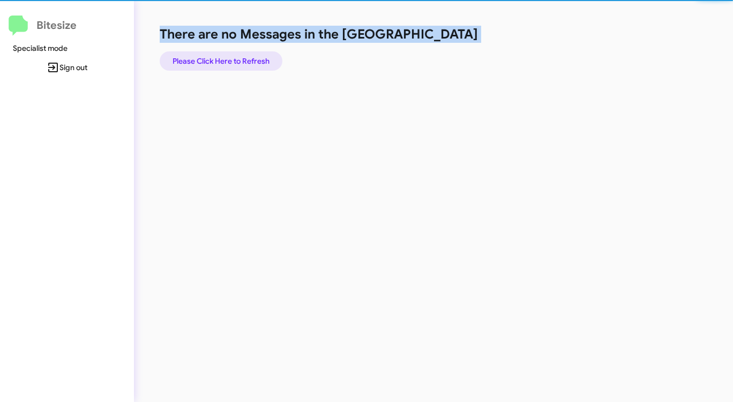
click at [264, 59] on span "Please Click Here to Refresh" at bounding box center [220, 60] width 97 height 19
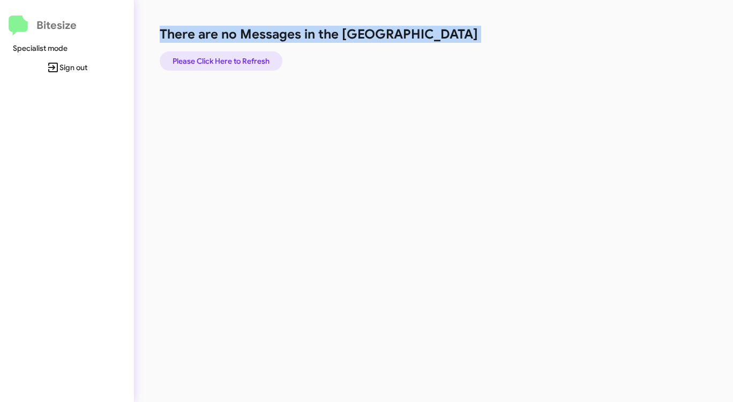
click at [264, 59] on span "Please Click Here to Refresh" at bounding box center [220, 60] width 97 height 19
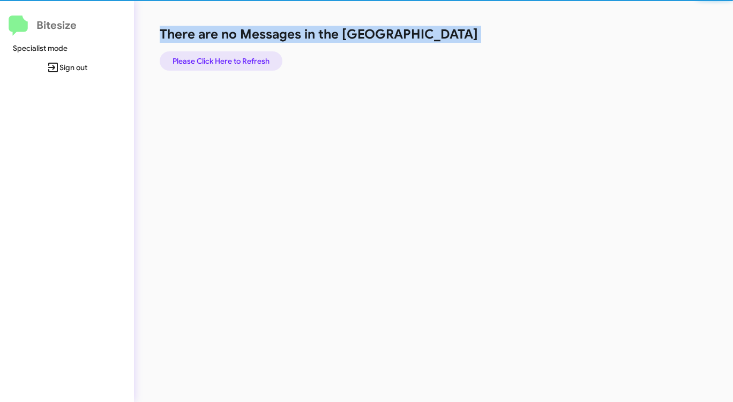
click at [264, 59] on span "Please Click Here to Refresh" at bounding box center [220, 60] width 97 height 19
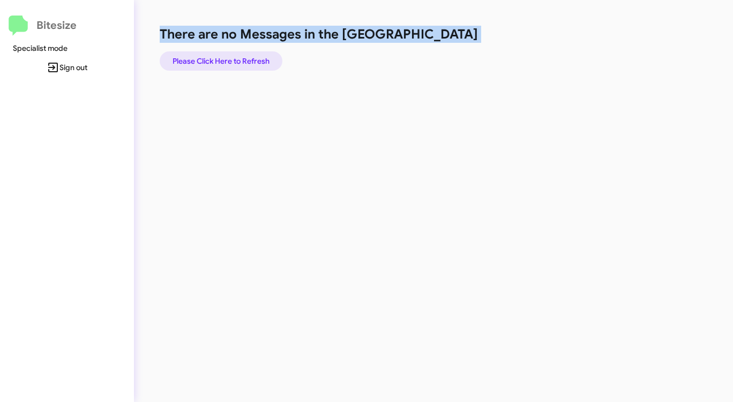
click at [264, 59] on span "Please Click Here to Refresh" at bounding box center [220, 60] width 97 height 19
click at [264, 58] on span "Please Click Here to Refresh" at bounding box center [220, 60] width 97 height 19
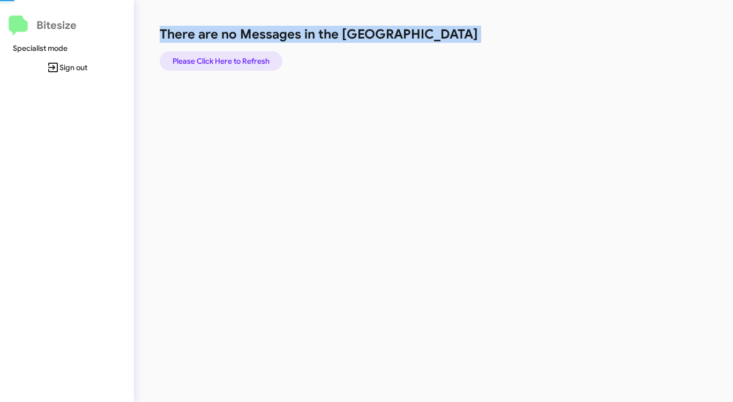
click at [264, 58] on span "Please Click Here to Refresh" at bounding box center [220, 60] width 97 height 19
click at [253, 51] on span "Please Click Here to Refresh" at bounding box center [220, 60] width 97 height 19
click at [249, 58] on span "Please Click Here to Refresh" at bounding box center [220, 60] width 97 height 19
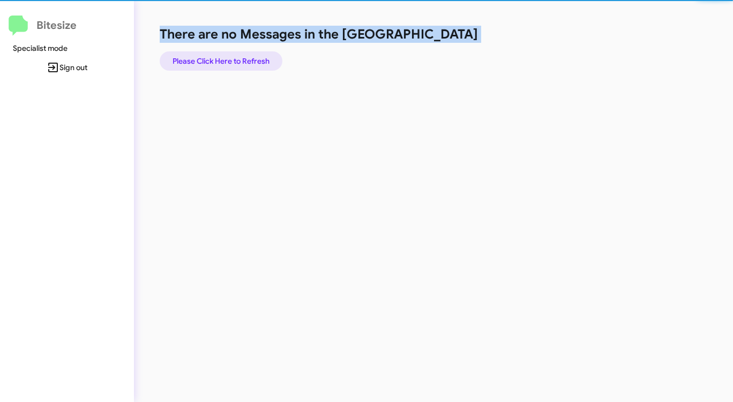
click at [249, 58] on span "Please Click Here to Refresh" at bounding box center [220, 60] width 97 height 19
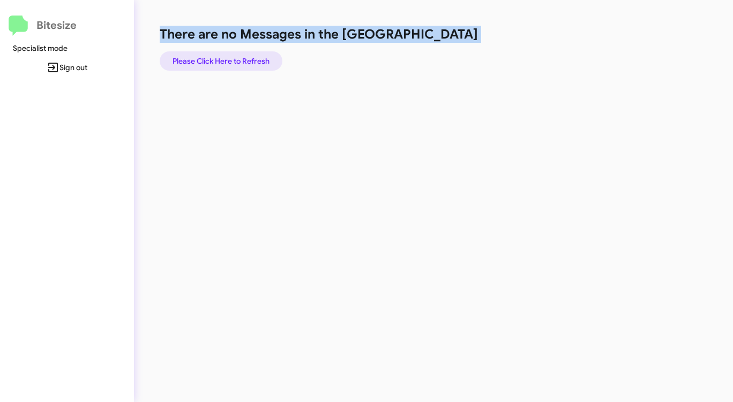
click at [246, 58] on span "Please Click Here to Refresh" at bounding box center [220, 60] width 97 height 19
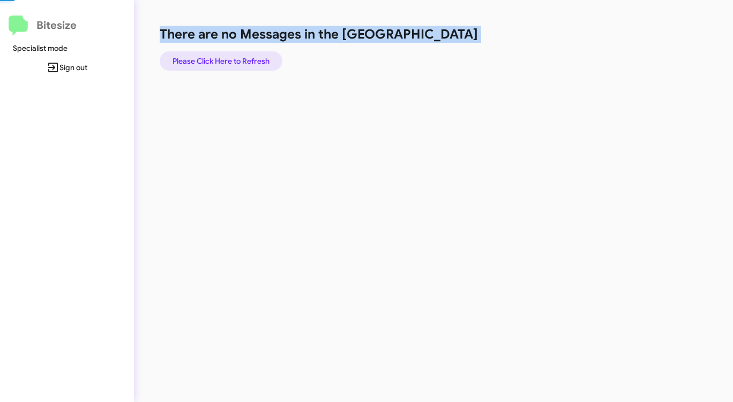
click at [246, 58] on span "Please Click Here to Refresh" at bounding box center [220, 60] width 97 height 19
click at [245, 57] on span "Please Click Here to Refresh" at bounding box center [220, 60] width 97 height 19
click at [245, 58] on span "Please Click Here to Refresh" at bounding box center [220, 60] width 97 height 19
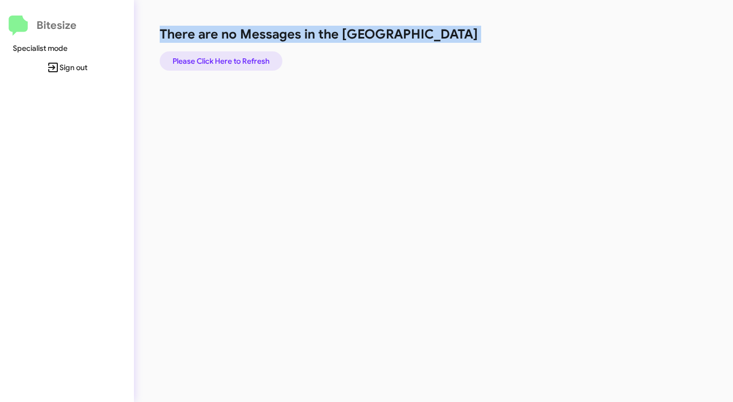
click at [245, 58] on span "Please Click Here to Refresh" at bounding box center [220, 60] width 97 height 19
click at [245, 57] on span "Please Click Here to Refresh" at bounding box center [220, 60] width 97 height 19
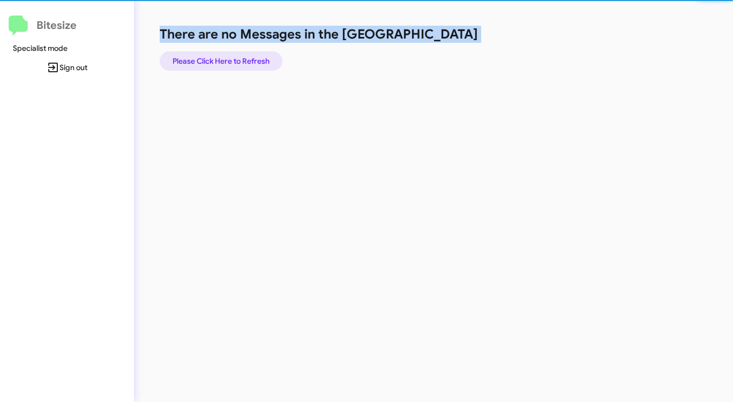
click at [245, 57] on span "Please Click Here to Refresh" at bounding box center [220, 60] width 97 height 19
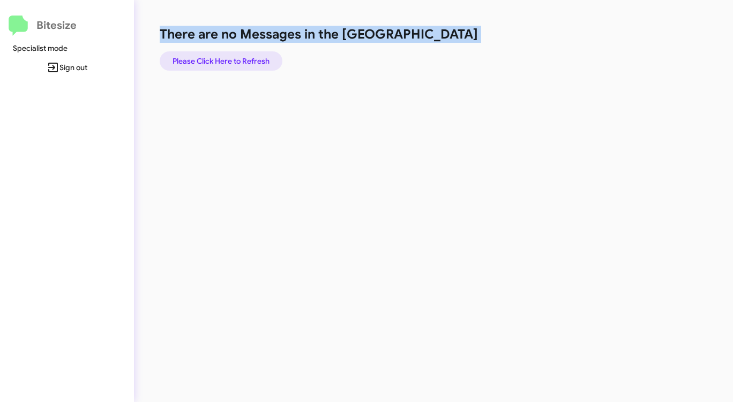
click at [242, 57] on span "Please Click Here to Refresh" at bounding box center [220, 60] width 97 height 19
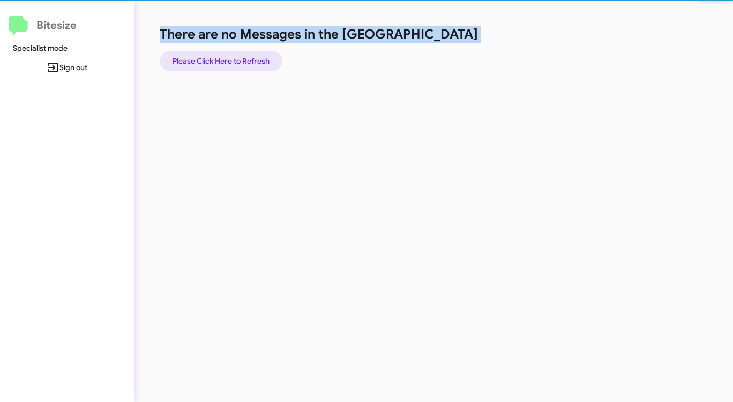
click at [242, 57] on span "Please Click Here to Refresh" at bounding box center [220, 60] width 97 height 19
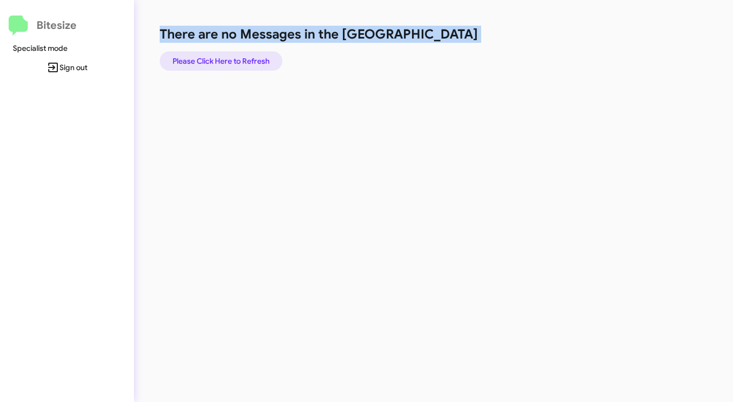
click at [242, 57] on span "Please Click Here to Refresh" at bounding box center [220, 60] width 97 height 19
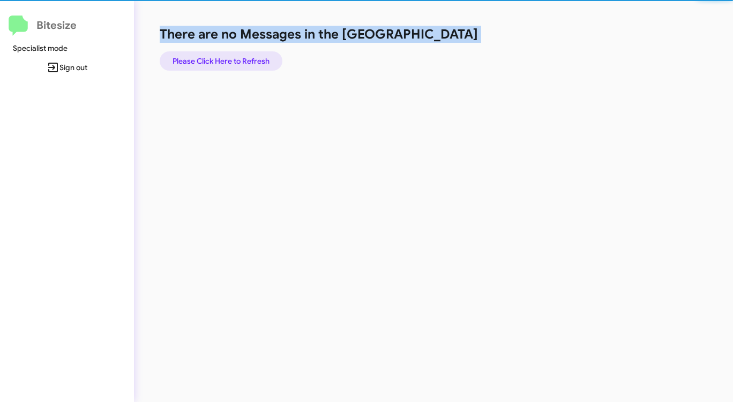
click at [242, 57] on span "Please Click Here to Refresh" at bounding box center [220, 60] width 97 height 19
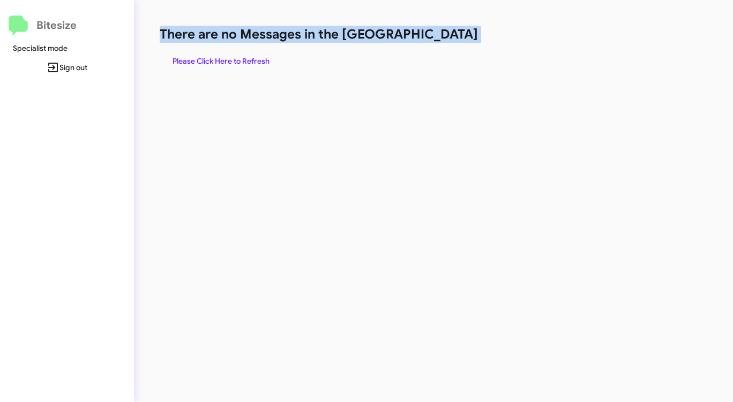
click at [223, 59] on span "Please Click Here to Refresh" at bounding box center [220, 60] width 97 height 19
click at [223, 58] on span "Please Click Here to Refresh" at bounding box center [220, 60] width 97 height 19
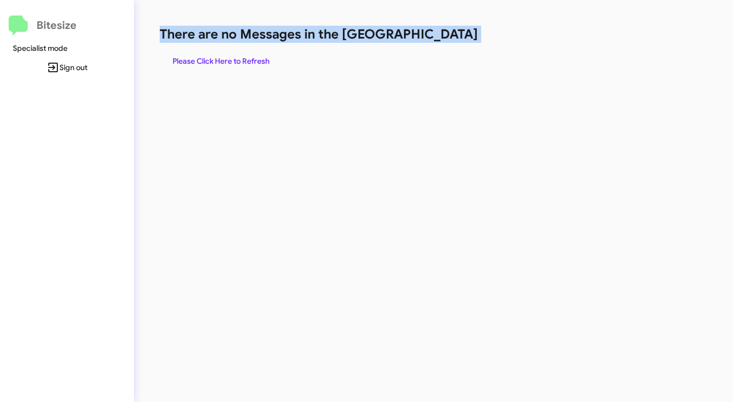
click at [220, 58] on span "Please Click Here to Refresh" at bounding box center [220, 60] width 97 height 19
click at [195, 66] on span "Please Click Here to Refresh" at bounding box center [220, 60] width 97 height 19
